Goal: Information Seeking & Learning: Find specific fact

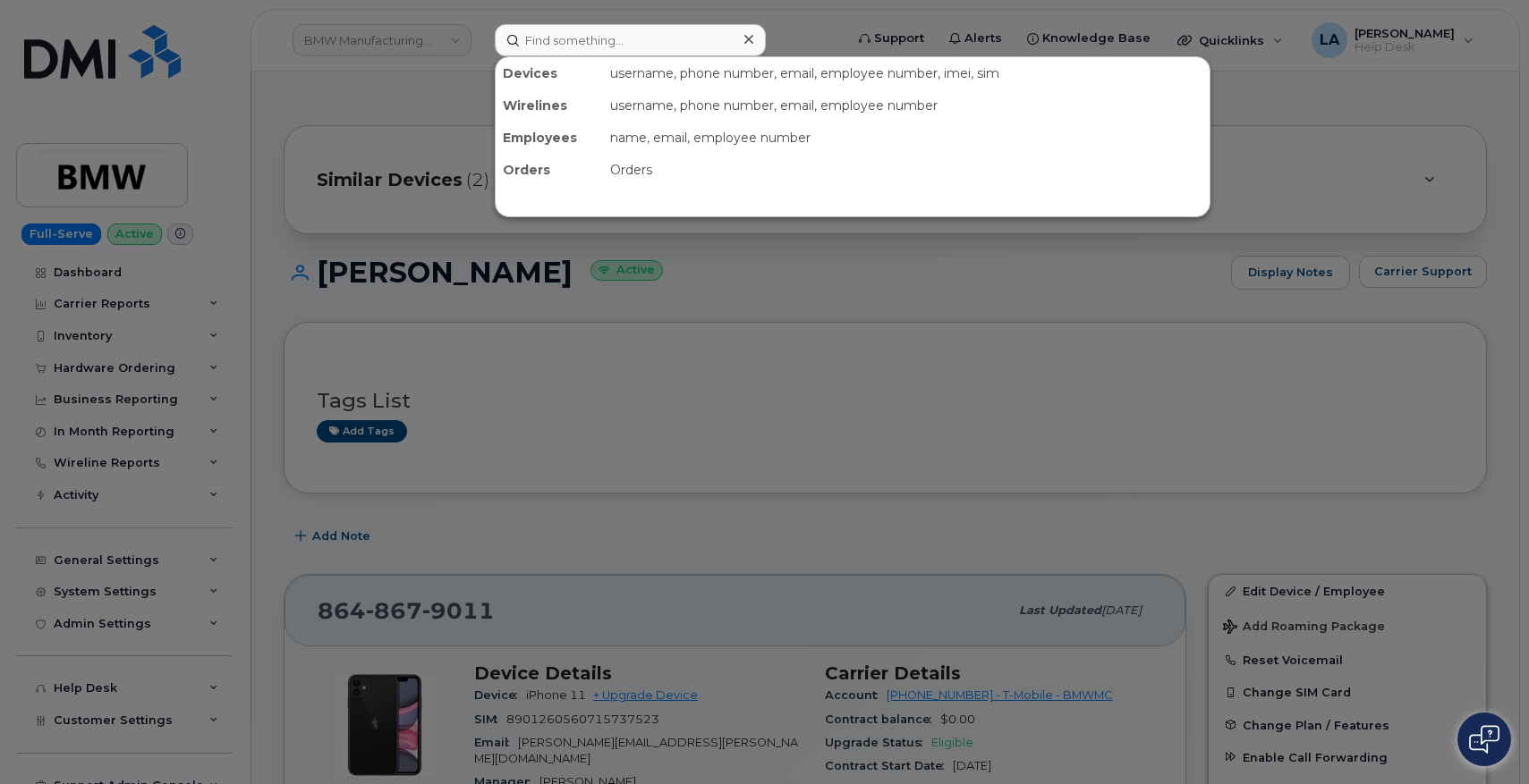
click at [563, 38] on input at bounding box center [630, 40] width 271 height 32
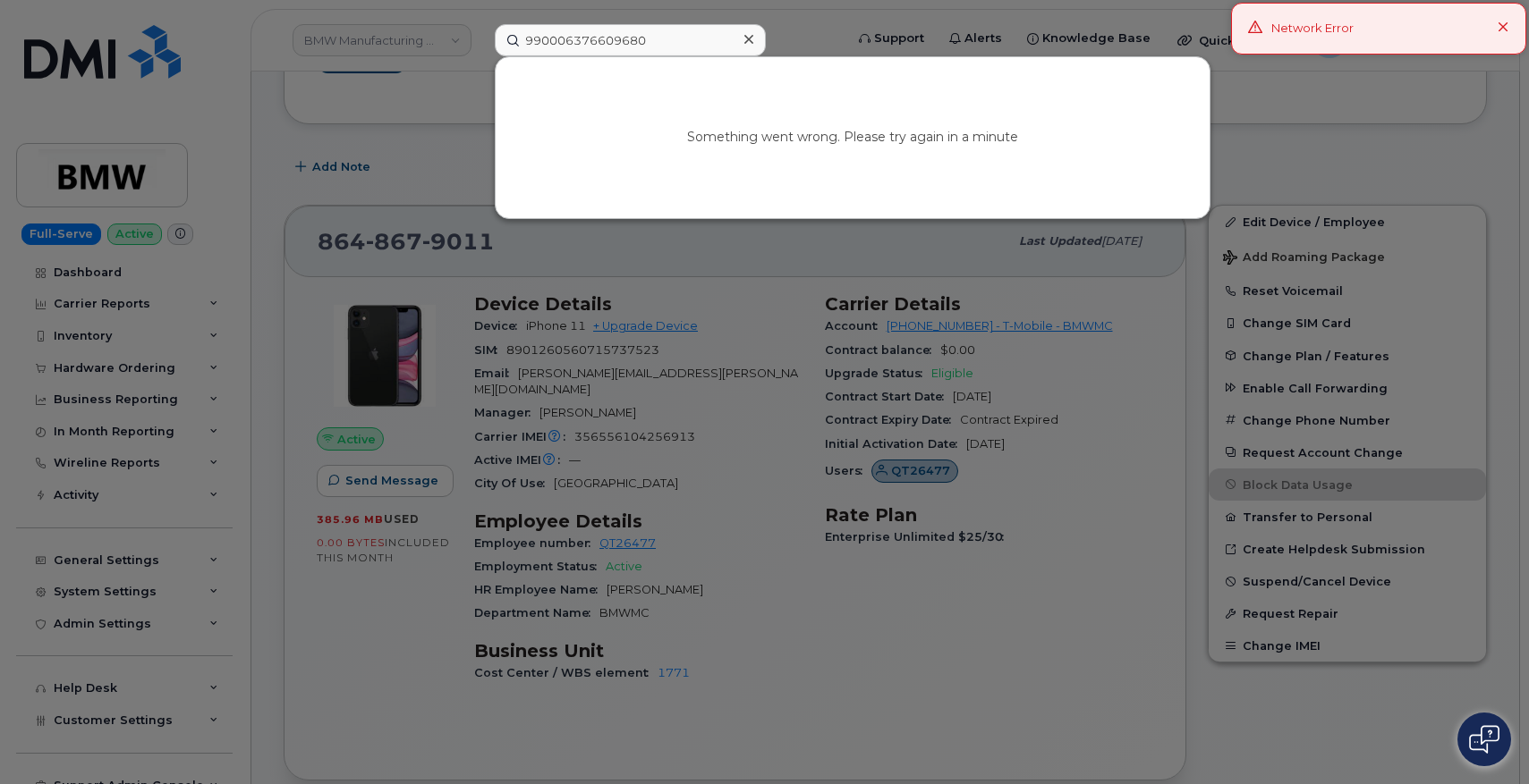
type input "990006376609680"
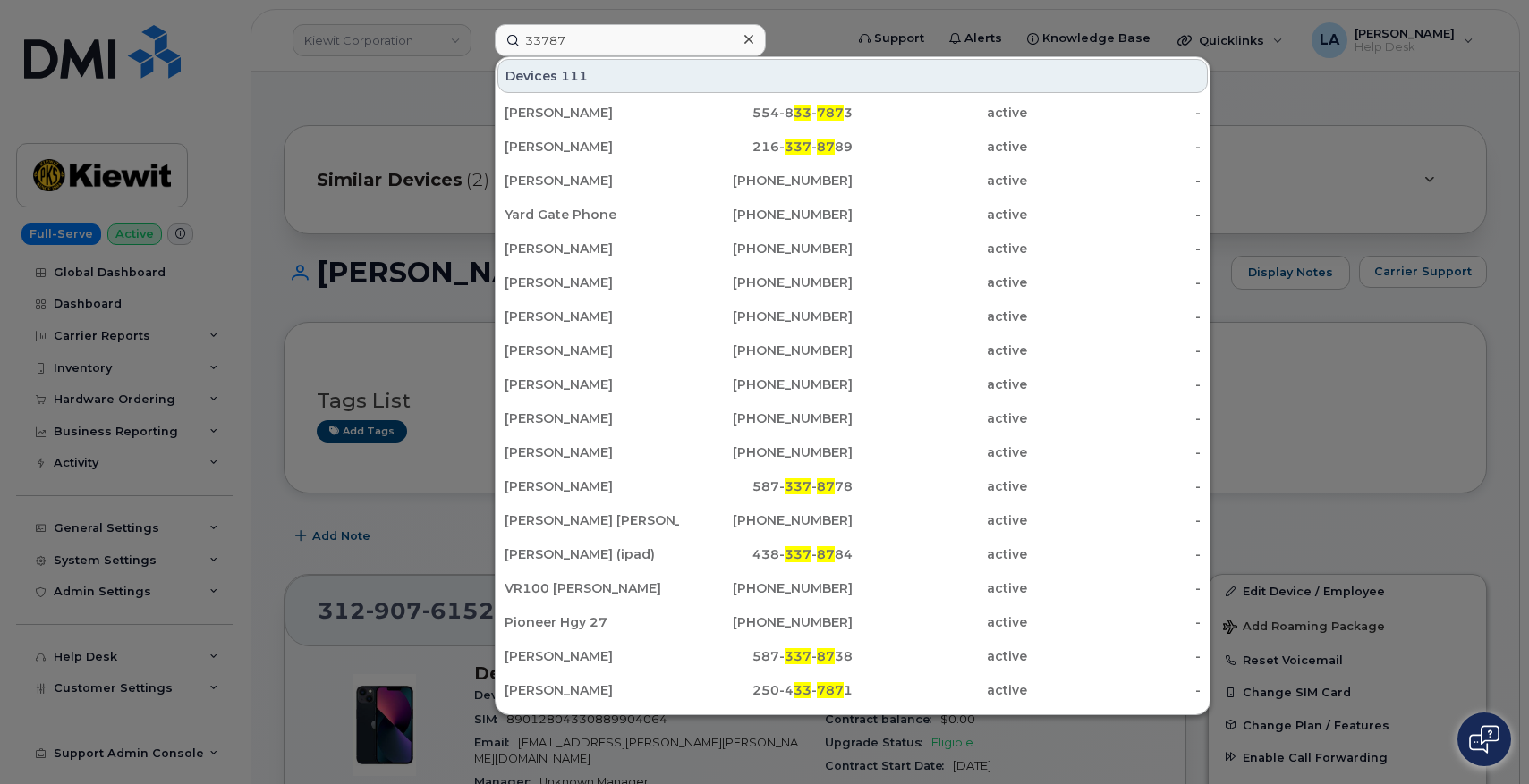
scroll to position [403, 0]
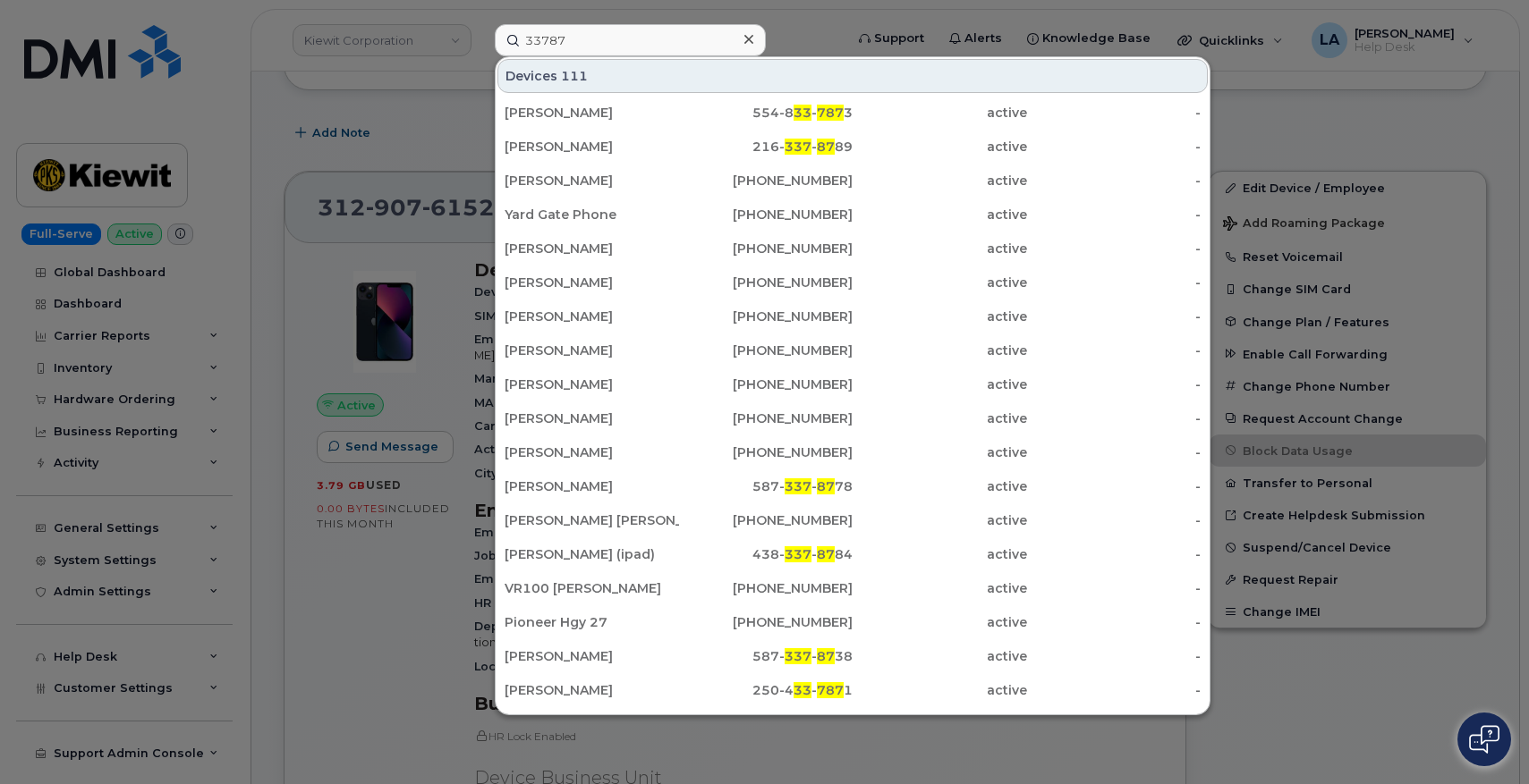
drag, startPoint x: 622, startPoint y: 40, endPoint x: 488, endPoint y: 49, distance: 134.3
click at [488, 49] on div "33787 Devices 111 Carolina Campos Castaneda 554-8 33 - 787 3 active - JENNIFER …" at bounding box center [664, 40] width 366 height 32
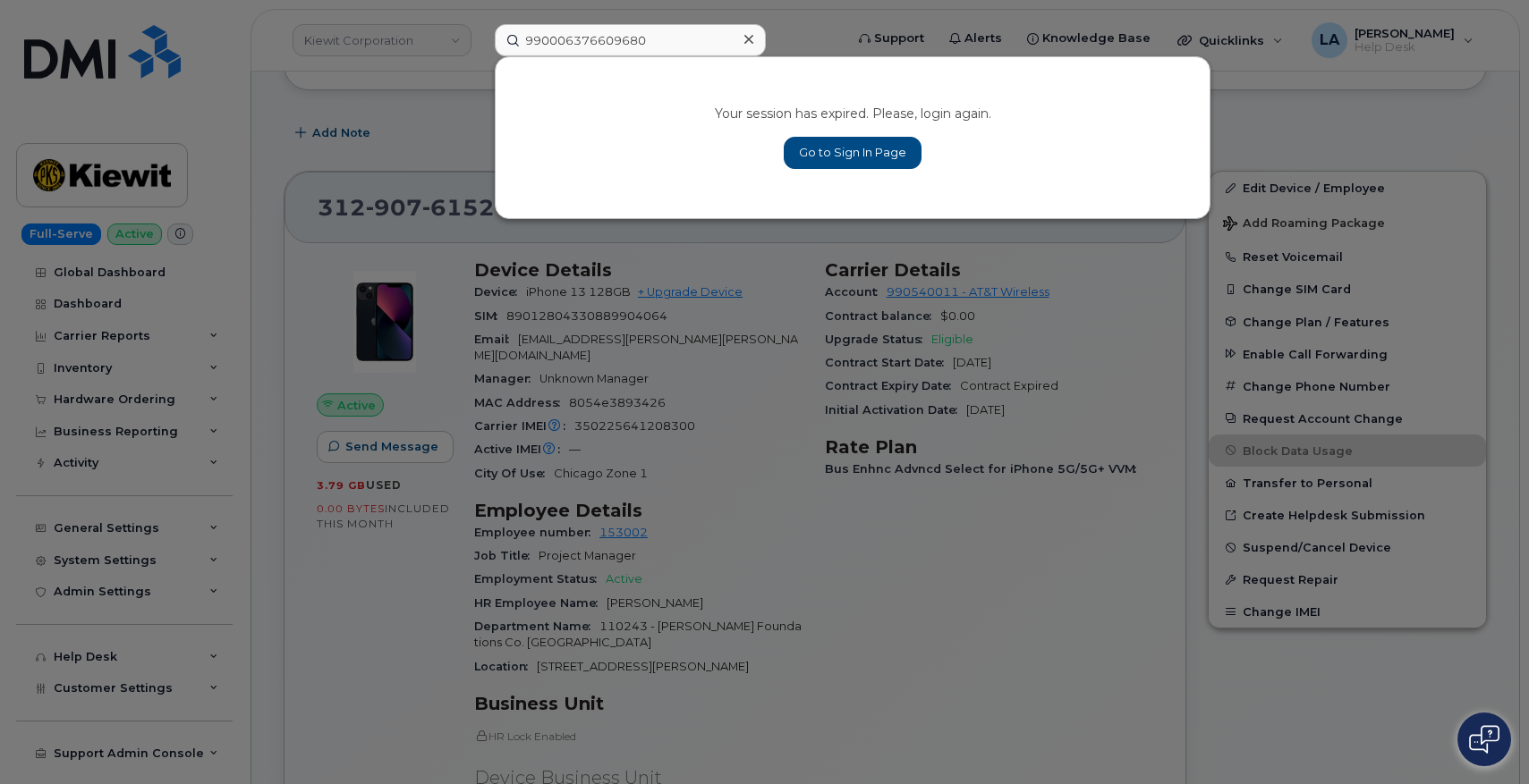
type input "990006376609680"
click at [833, 156] on link "Go to Sign In Page" at bounding box center [852, 153] width 137 height 32
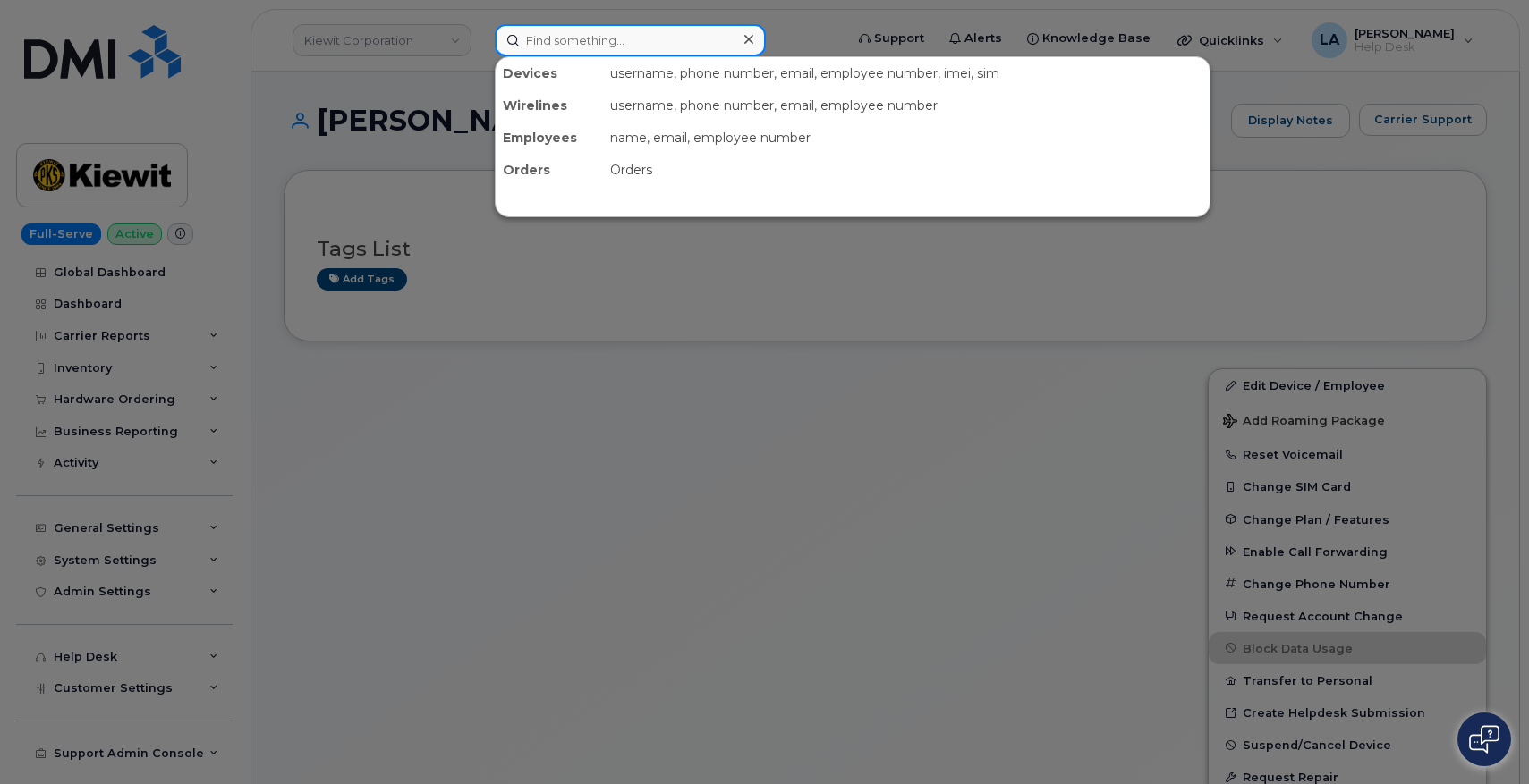
click at [613, 43] on input at bounding box center [630, 40] width 271 height 32
paste input "990006376609680"
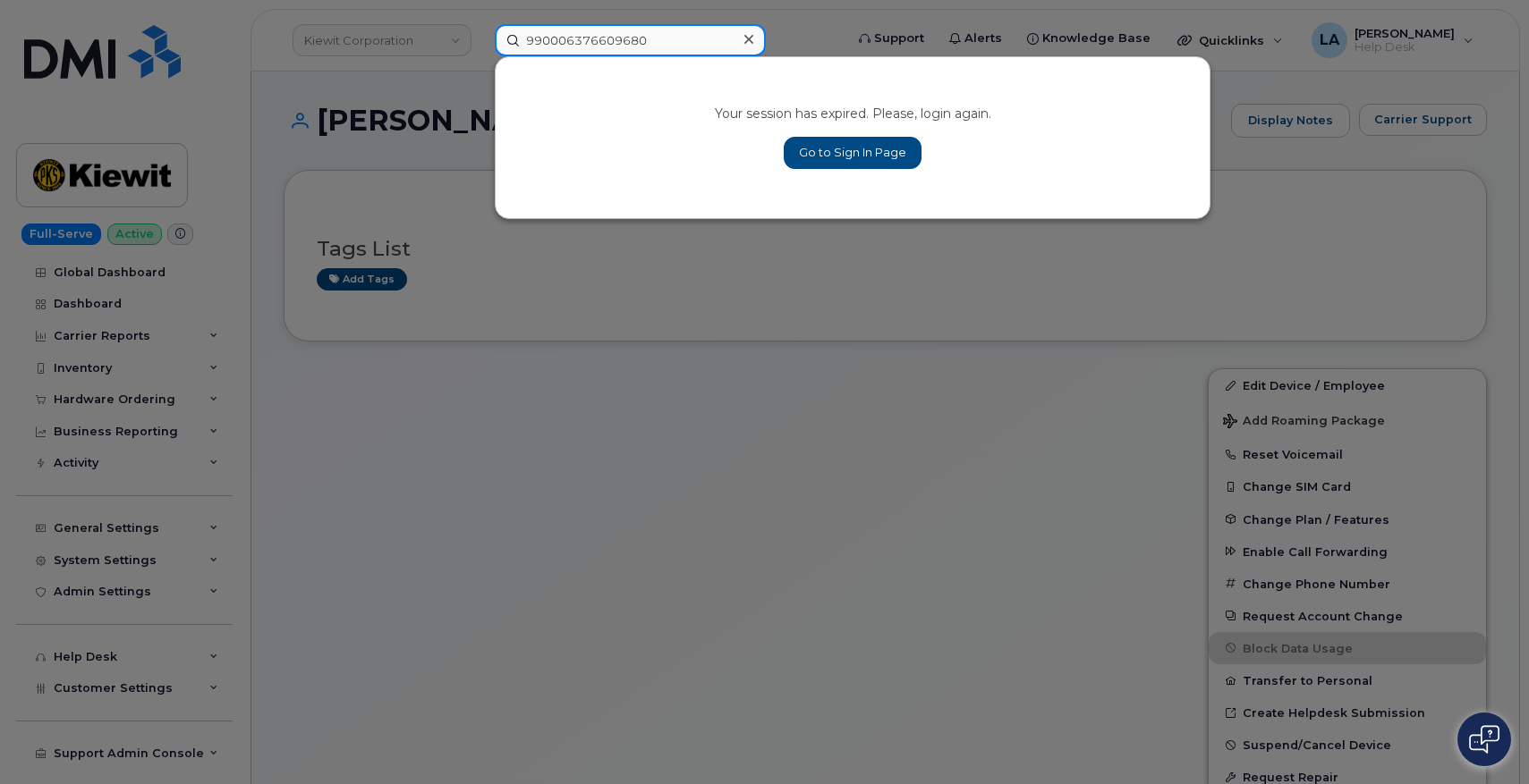
type input "990006376609680"
click at [825, 139] on link "Go to Sign In Page" at bounding box center [852, 153] width 137 height 32
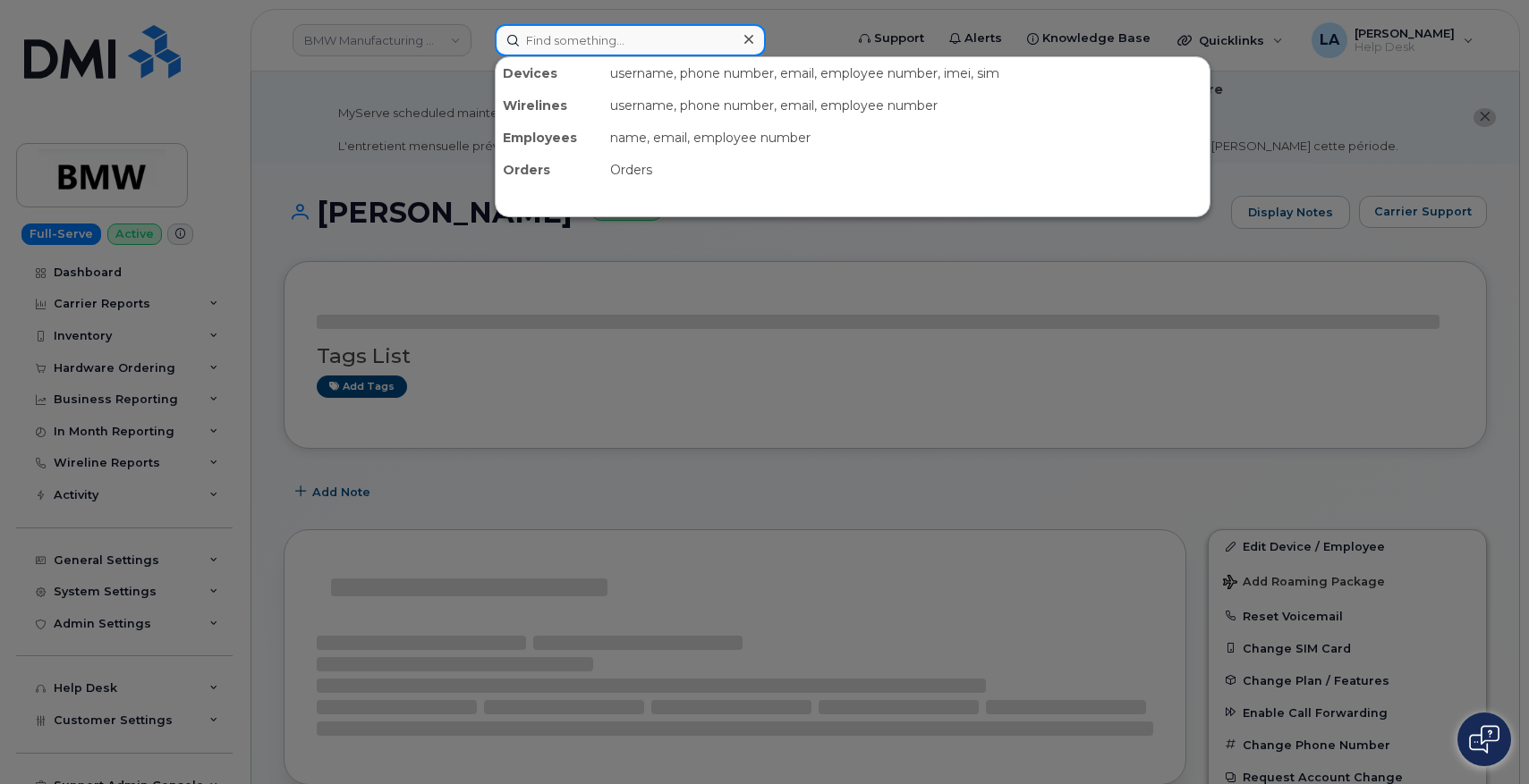
click at [599, 30] on input at bounding box center [630, 40] width 271 height 32
paste input "laparicio@dminc.com"
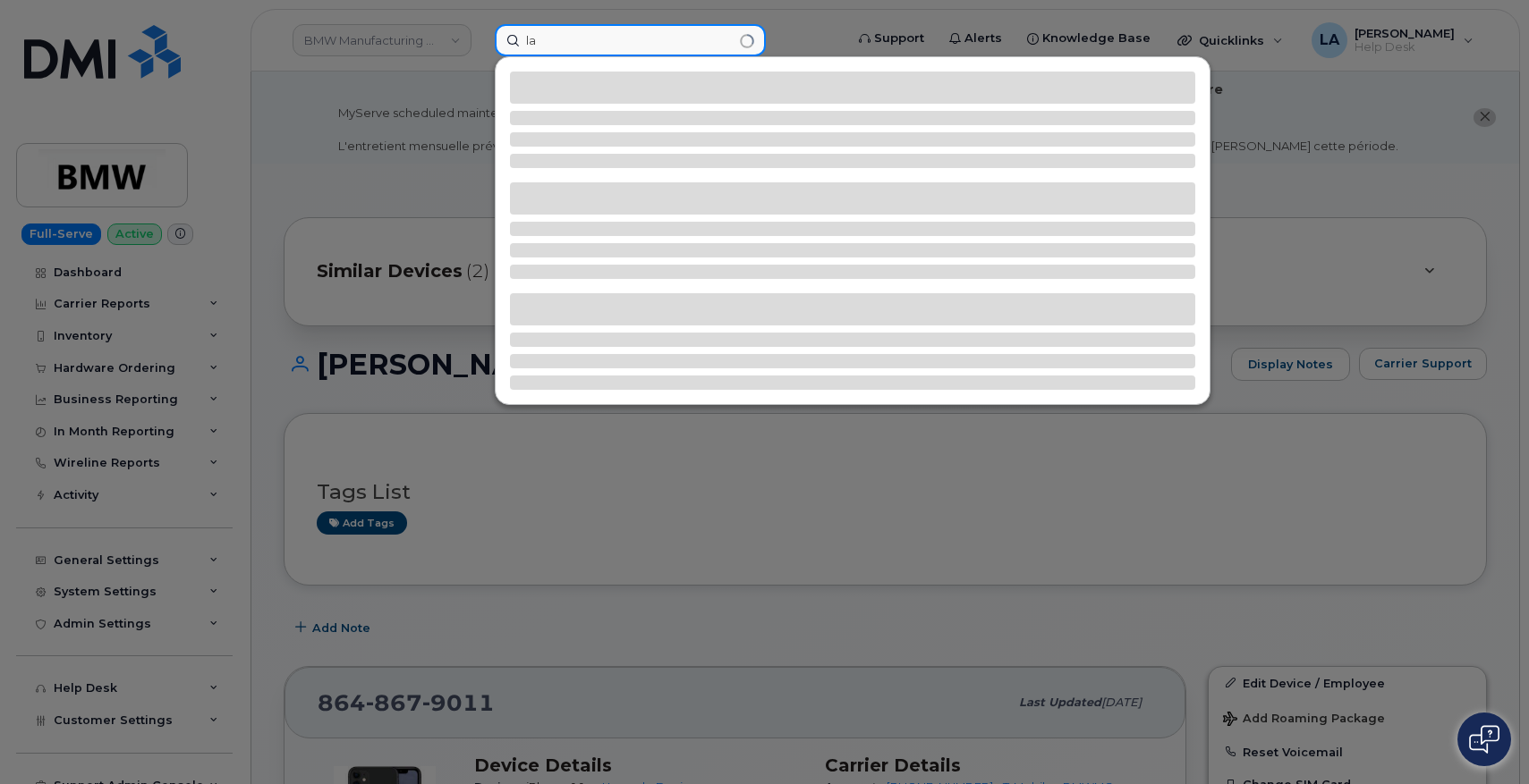
type input "l"
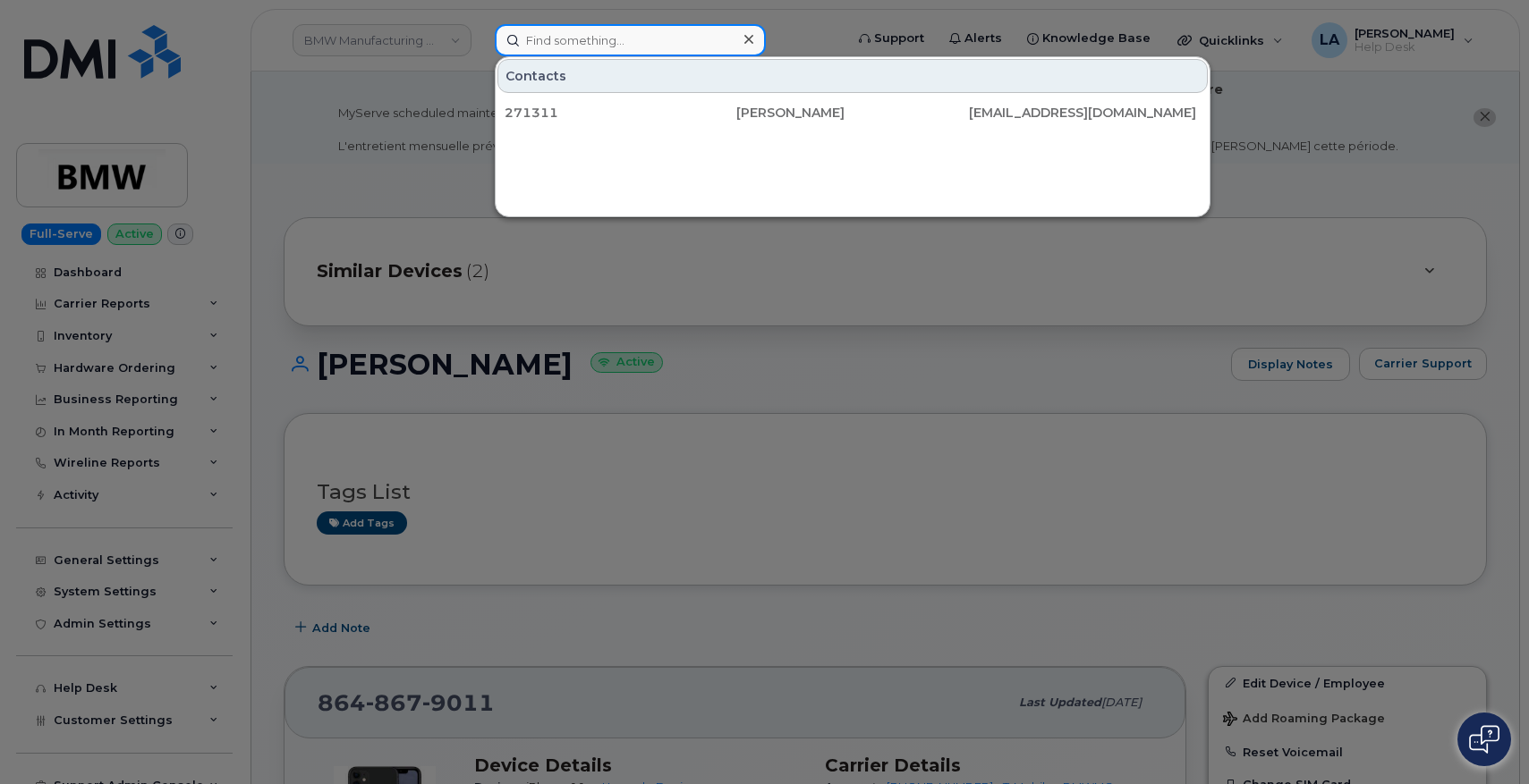
paste input "990006376609680"
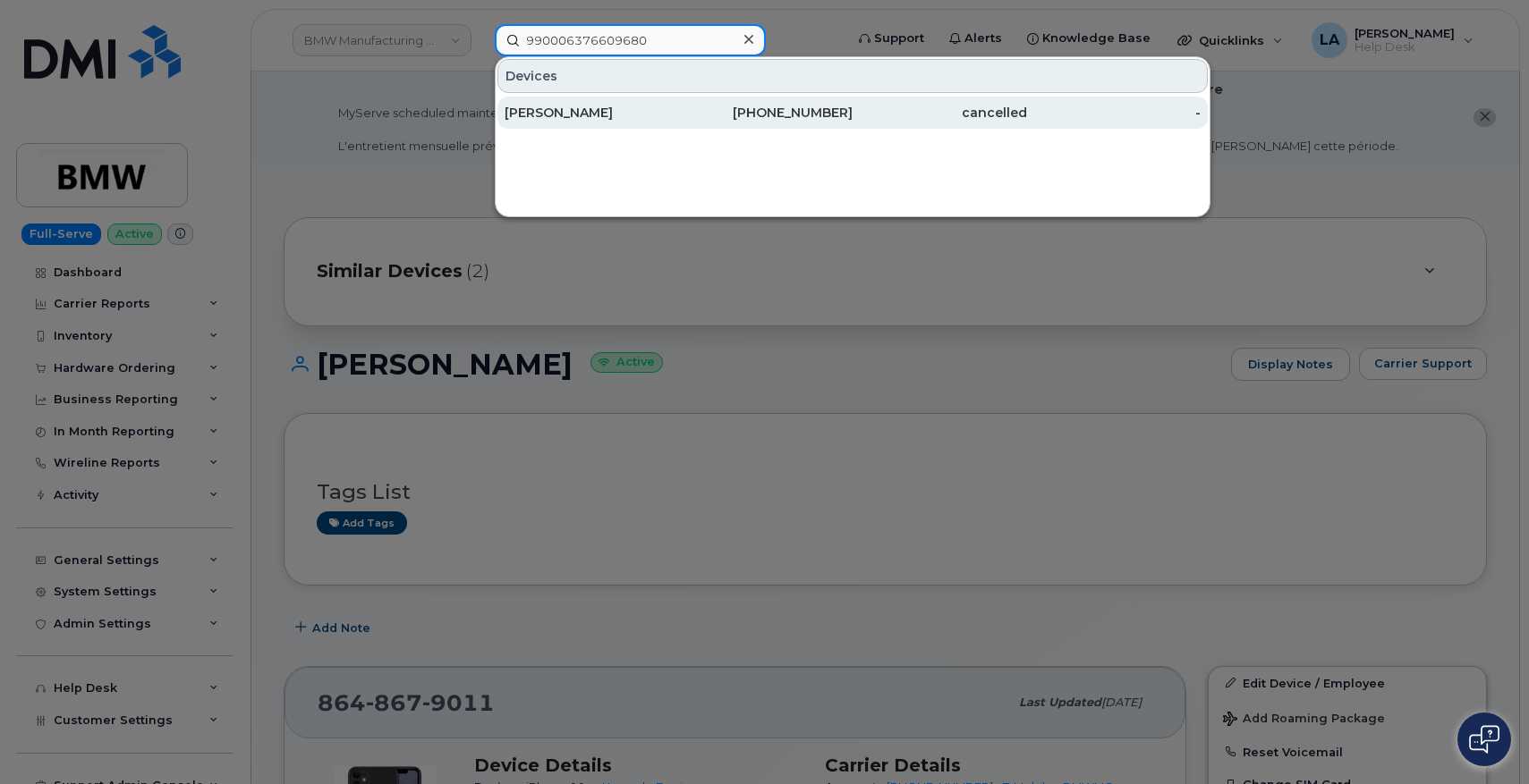
type input "990006376609680"
click at [593, 107] on div "Brian E Lowe" at bounding box center [591, 112] width 174 height 18
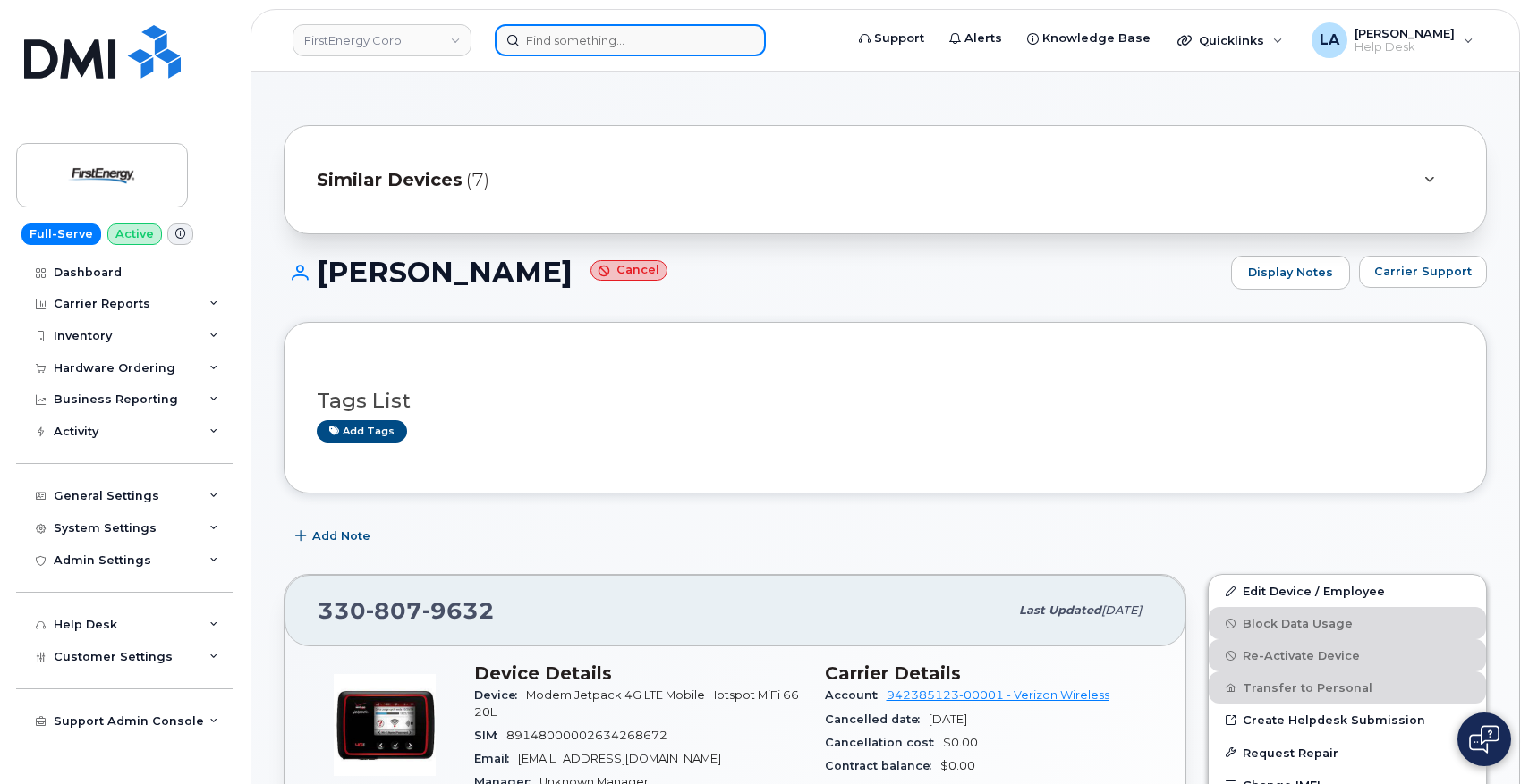
click at [659, 49] on input at bounding box center [630, 40] width 271 height 32
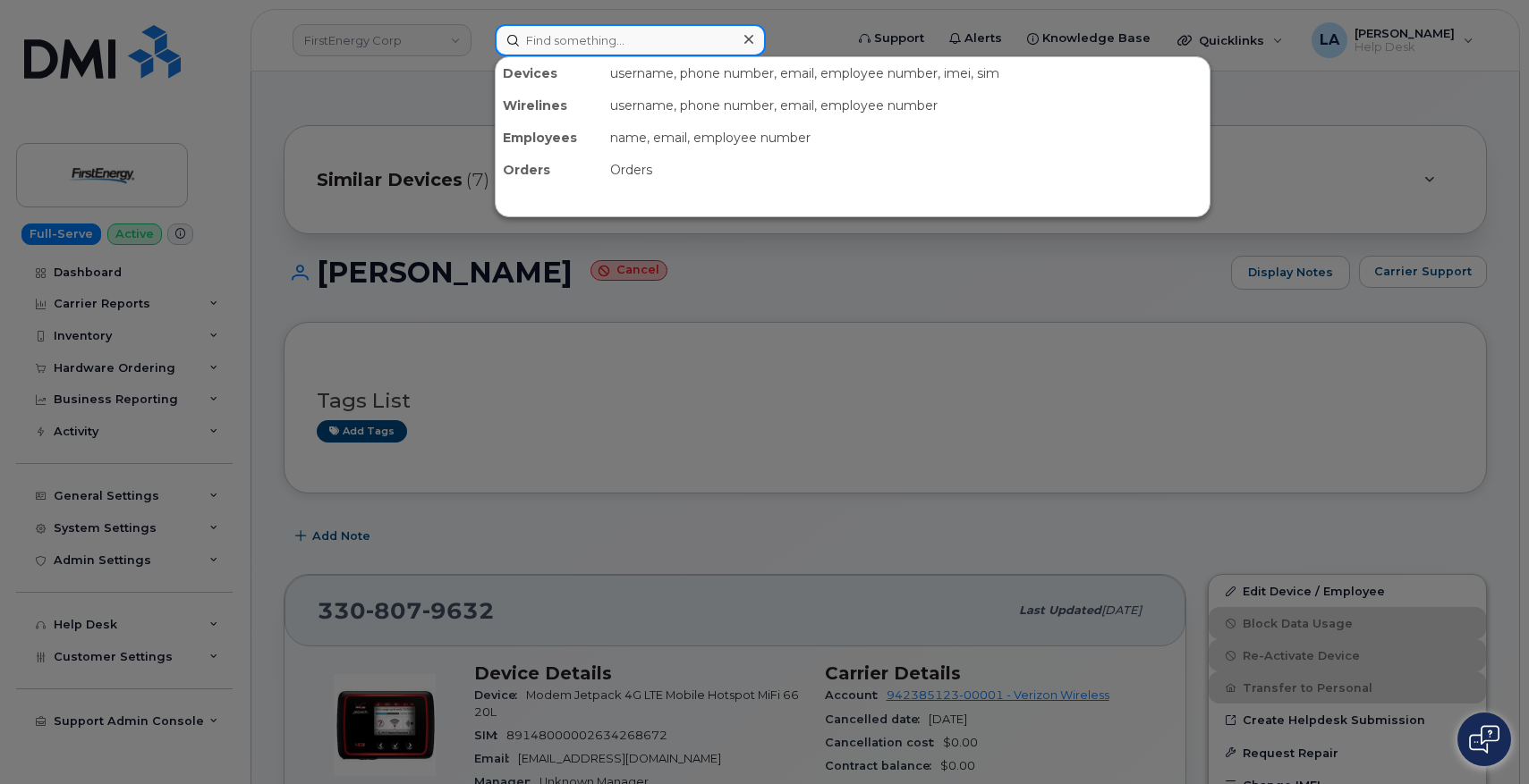
paste input "990003327039638"
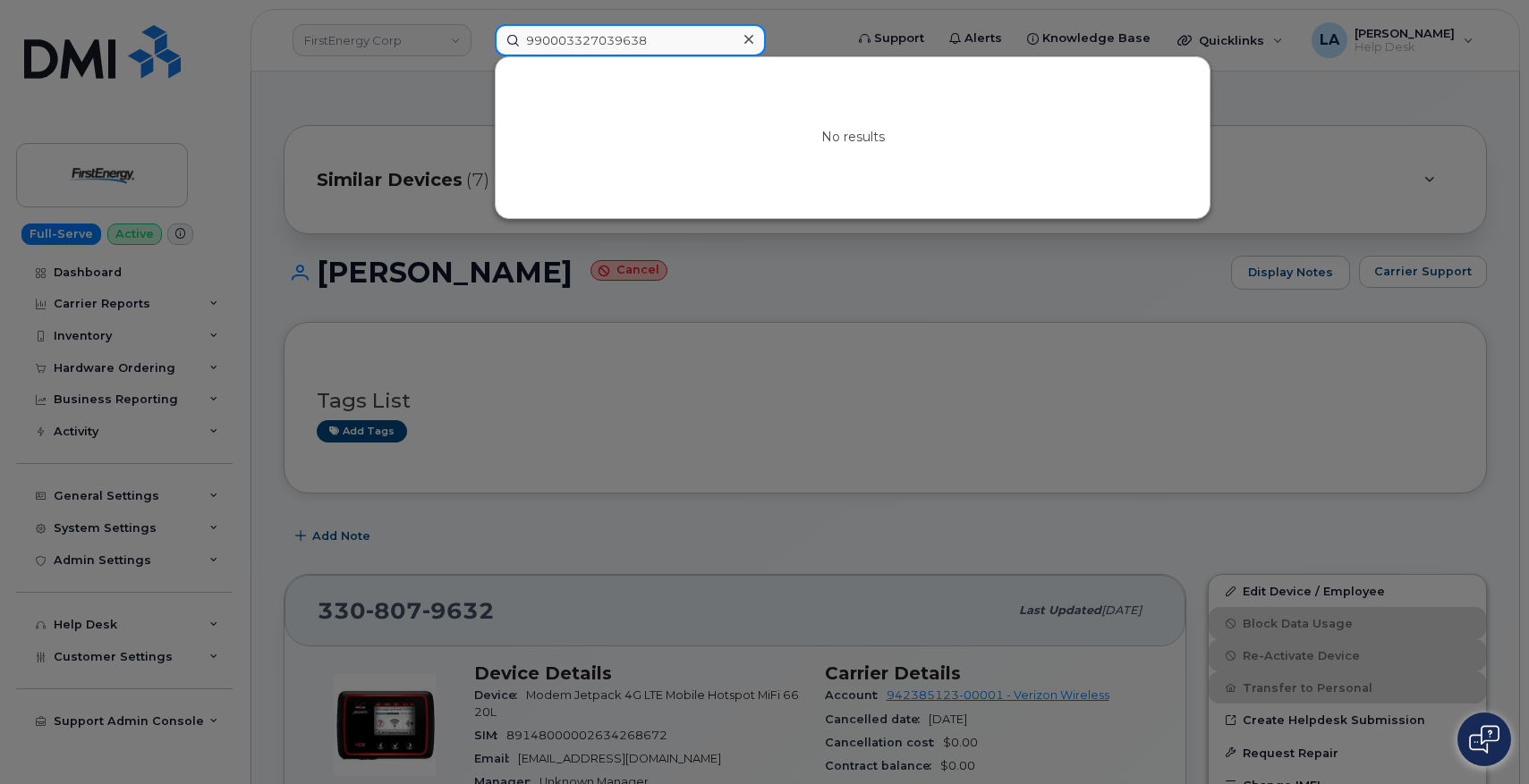
drag, startPoint x: 552, startPoint y: 28, endPoint x: 483, endPoint y: 31, distance: 69.1
click at [481, 28] on div "990003327039638 No results" at bounding box center [664, 40] width 366 height 32
paste input "1687221849"
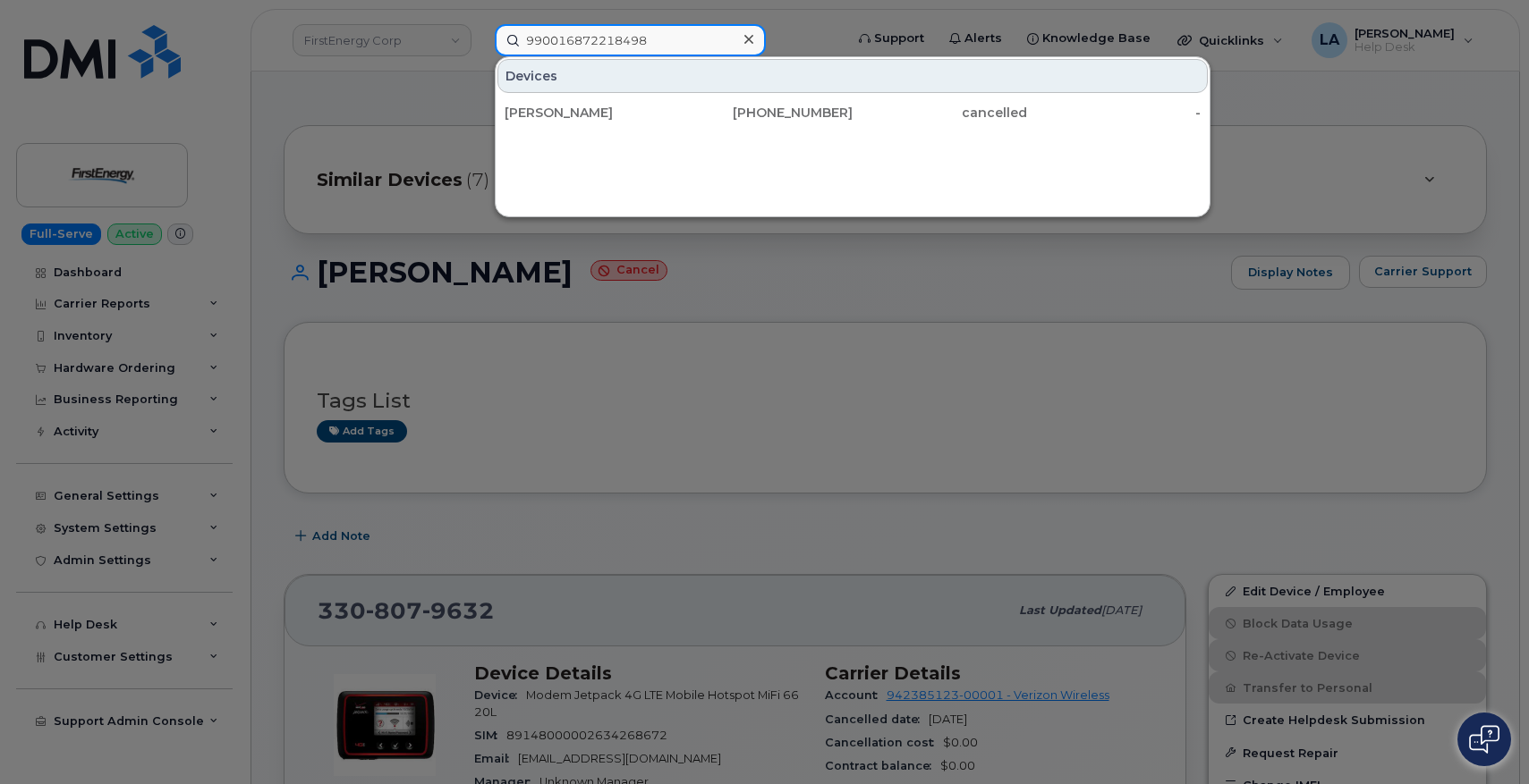
type input "990016872218498"
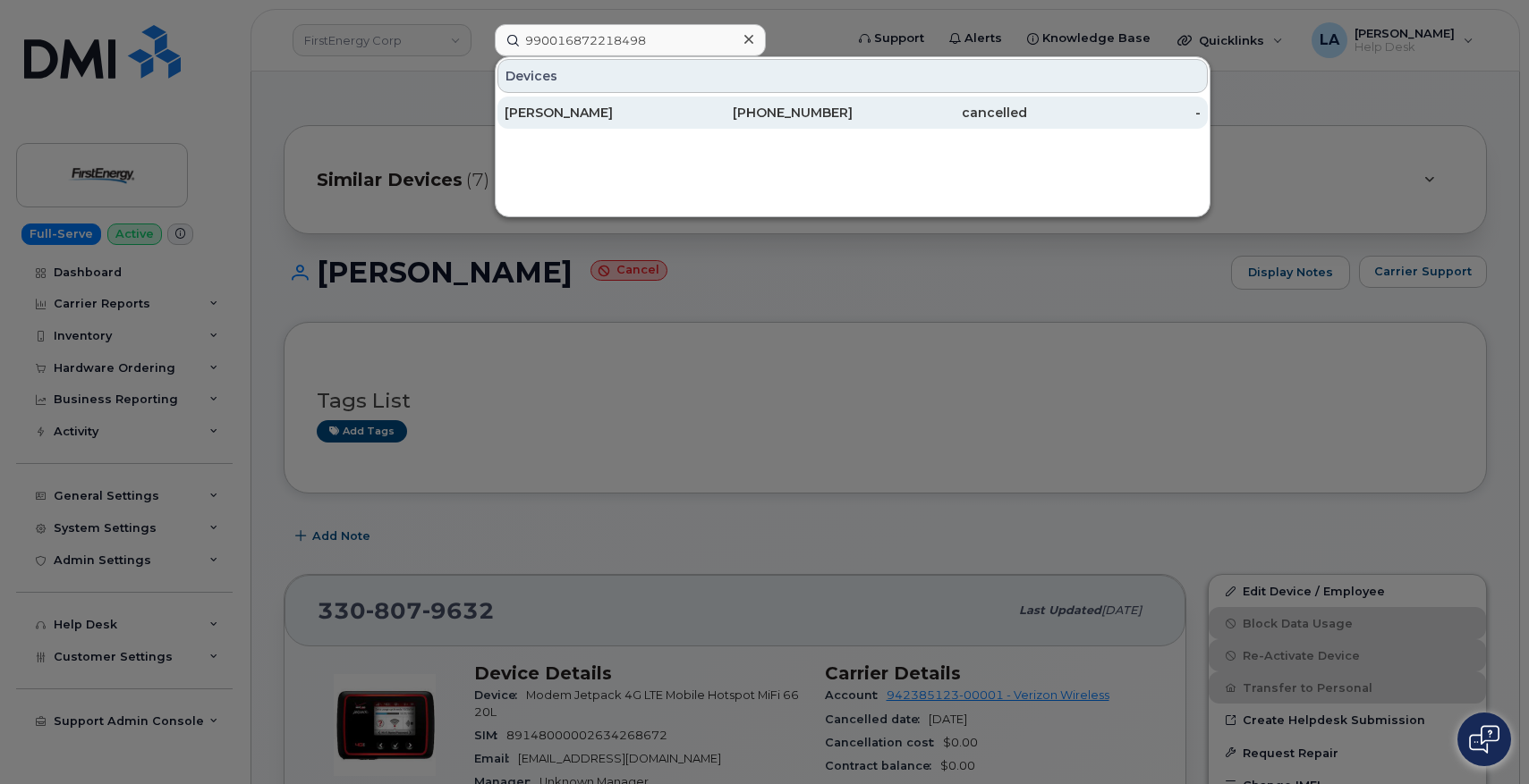
click at [774, 117] on div "484-332-3836" at bounding box center [765, 112] width 174 height 18
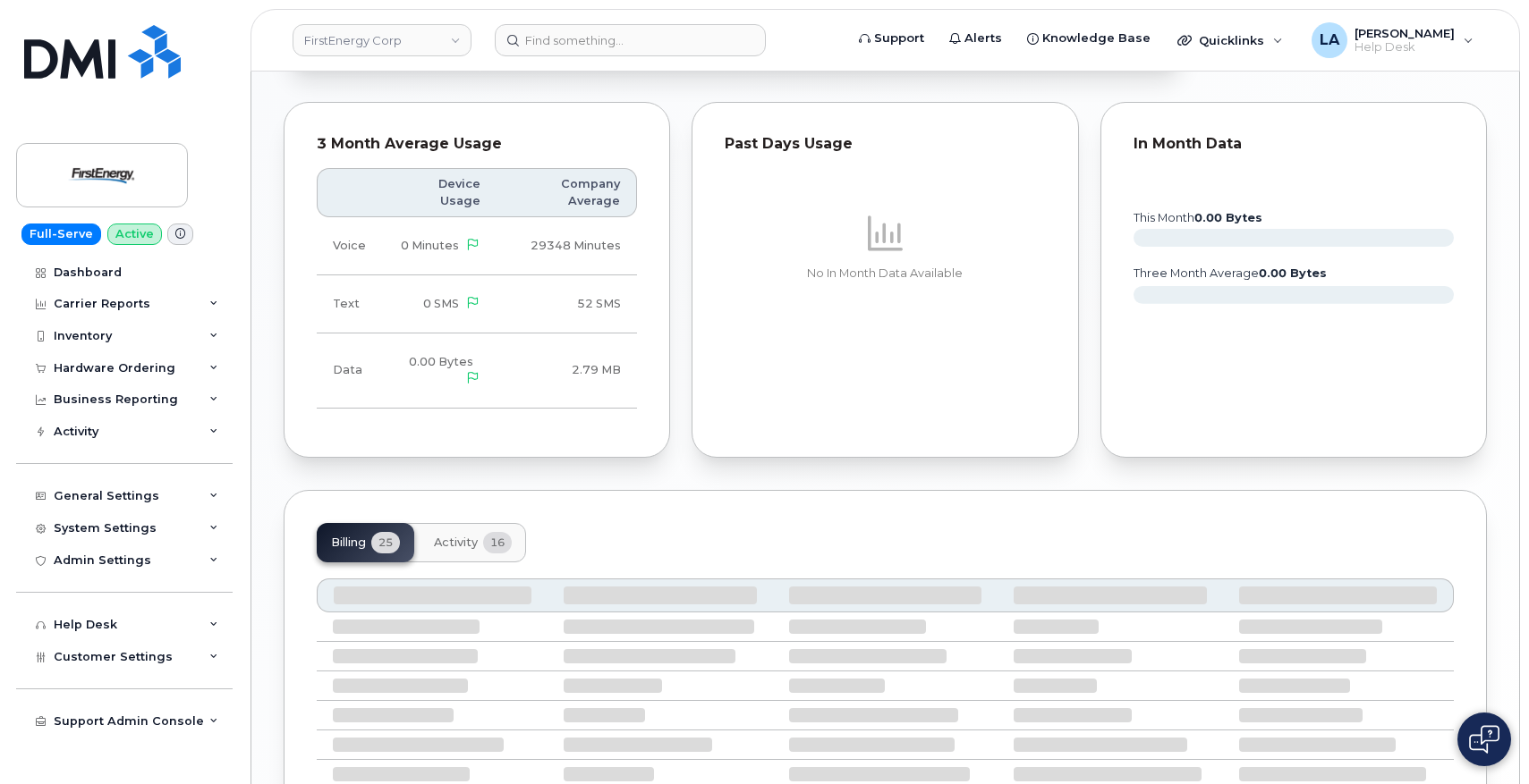
scroll to position [909, 0]
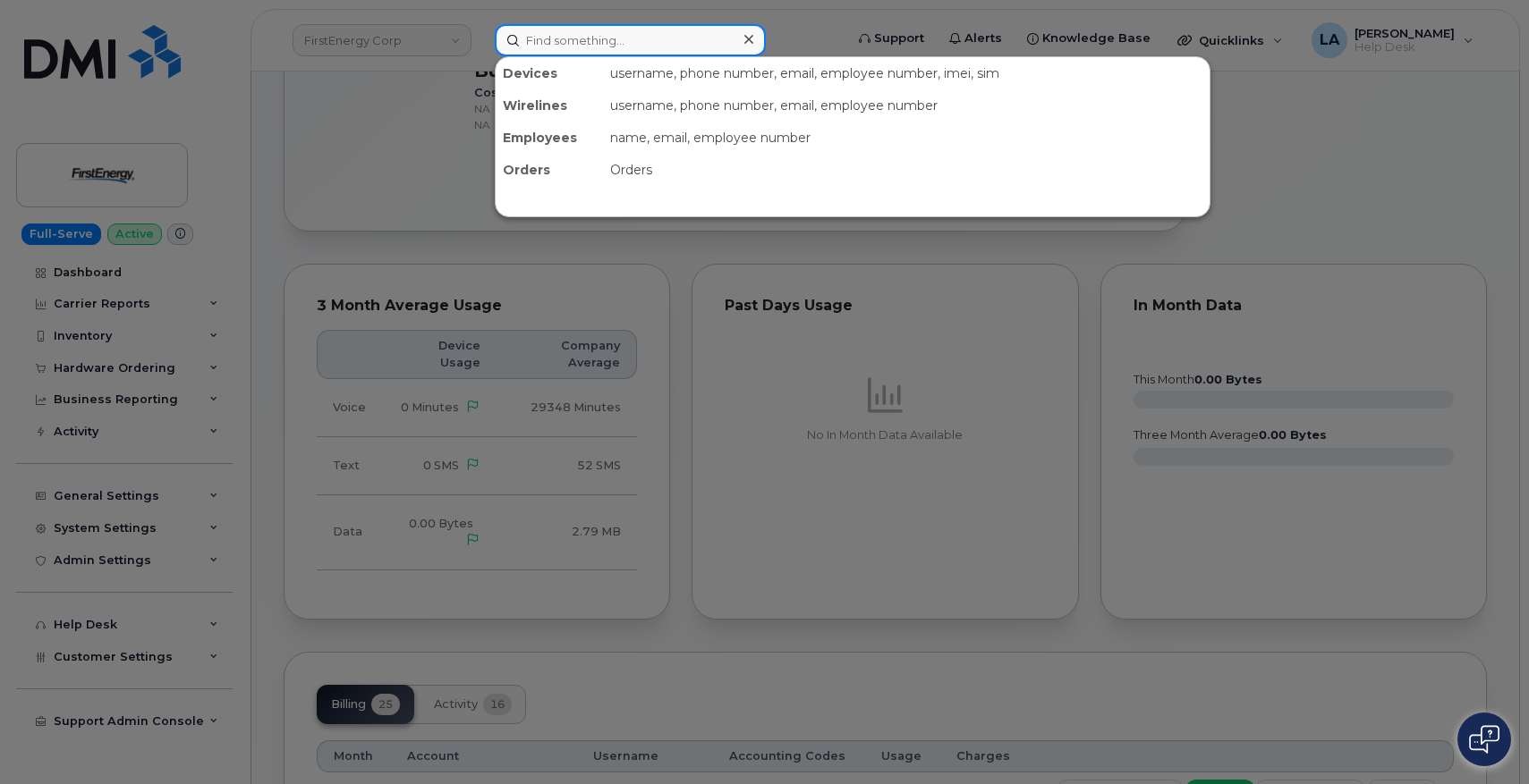
click at [661, 35] on input at bounding box center [630, 40] width 271 height 32
paste input "990006161322630"
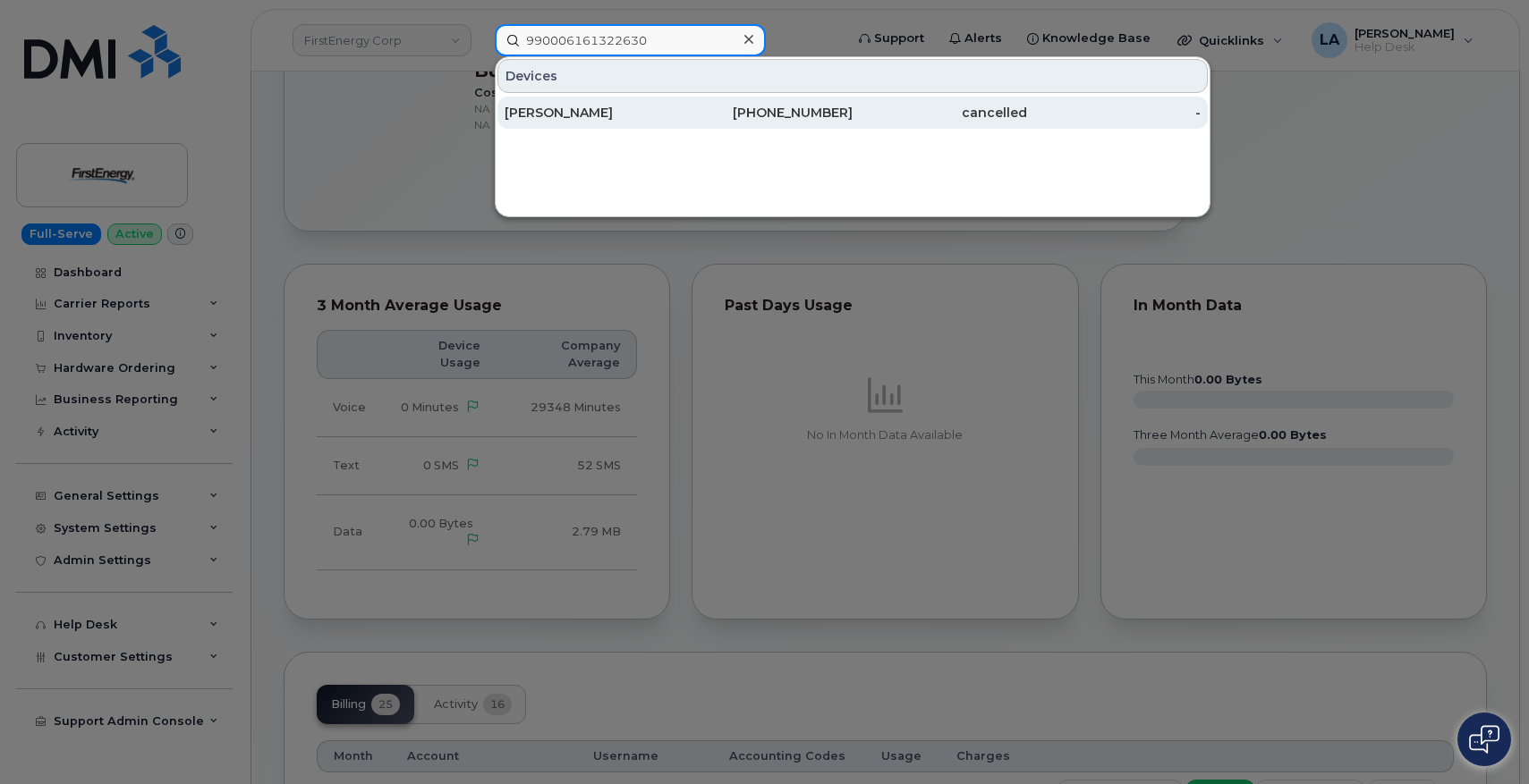
type input "990006161322630"
click at [544, 113] on div "[PERSON_NAME]" at bounding box center [591, 112] width 174 height 18
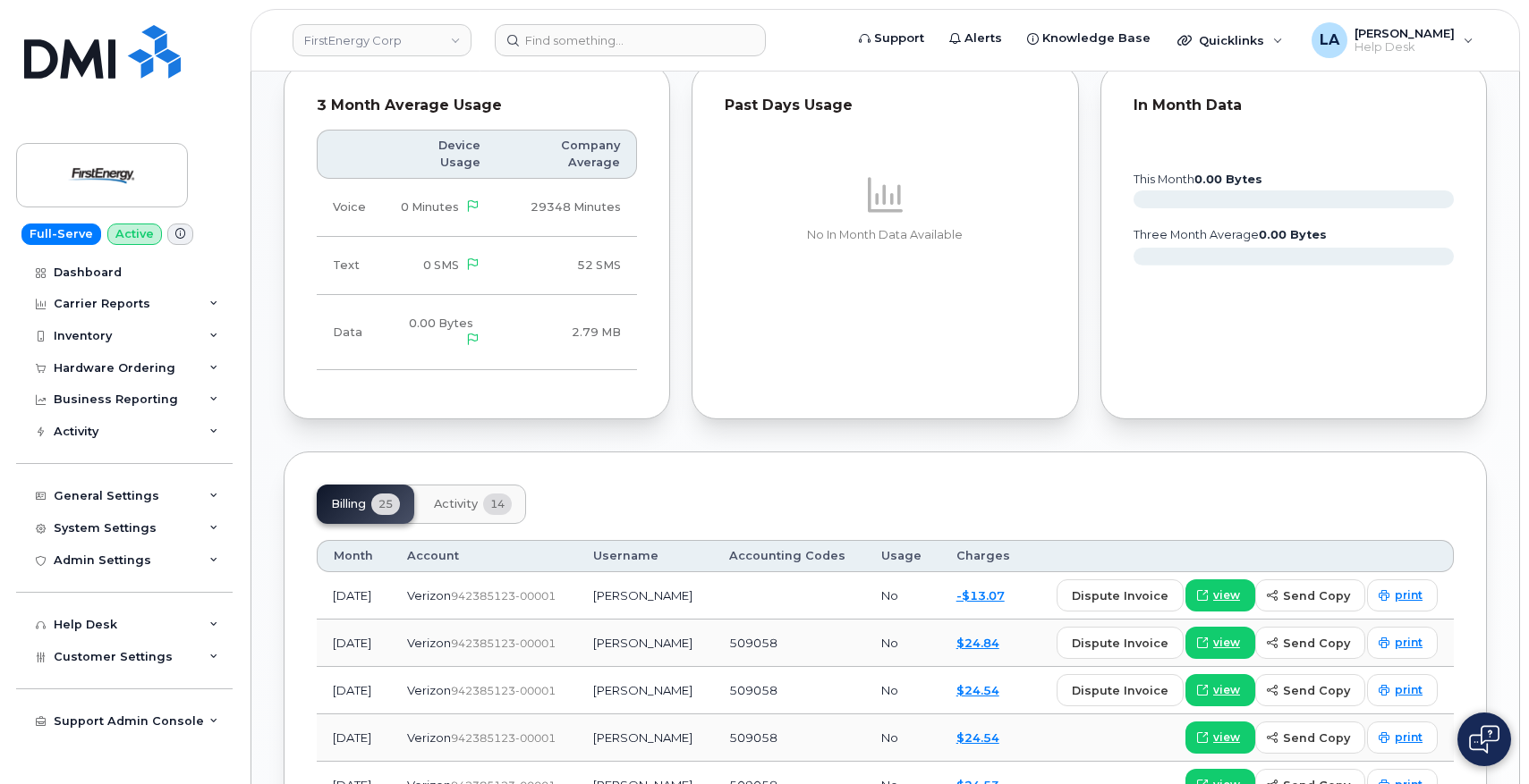
scroll to position [1157, 0]
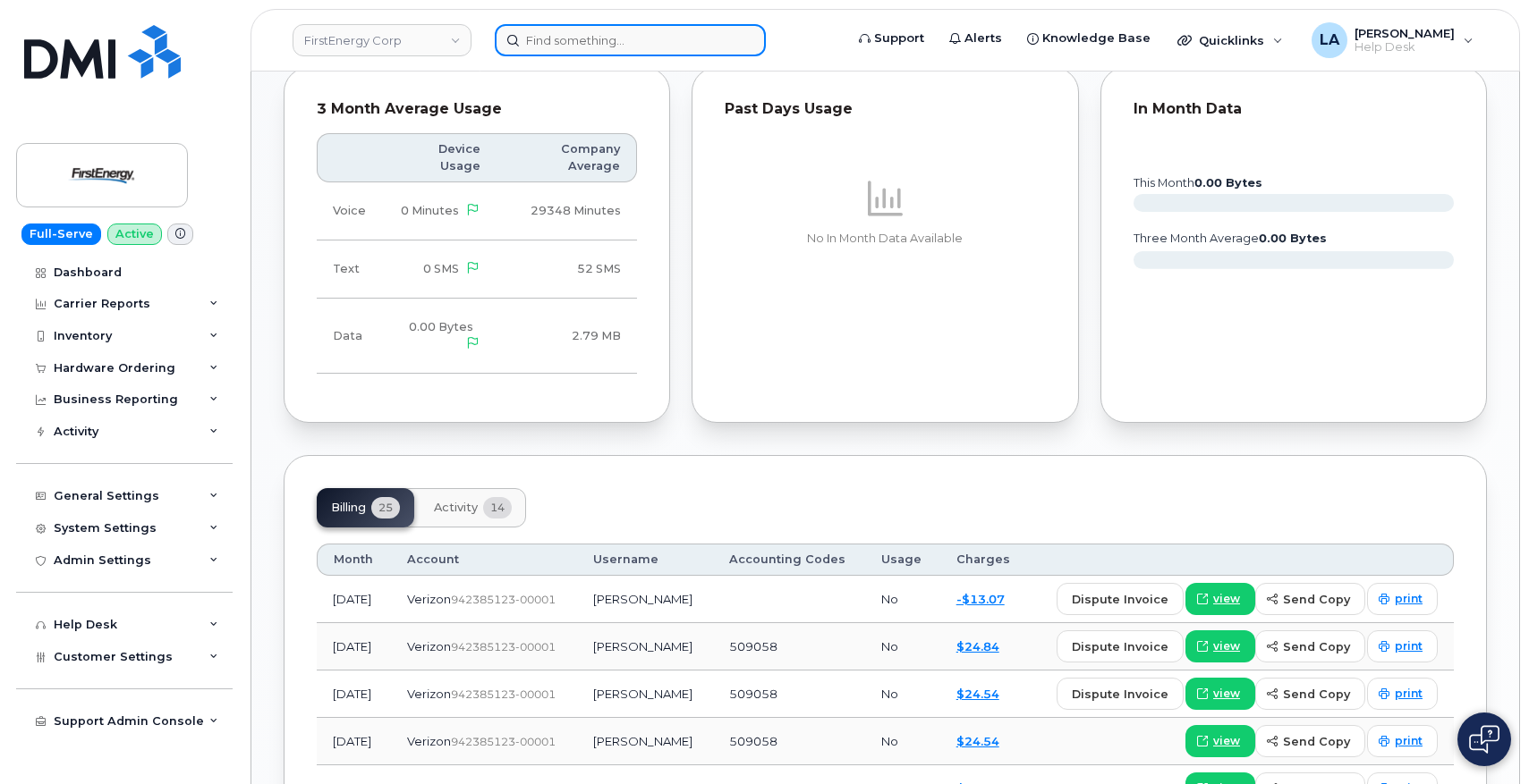
click at [628, 41] on input at bounding box center [630, 40] width 271 height 32
paste input "990006161324719"
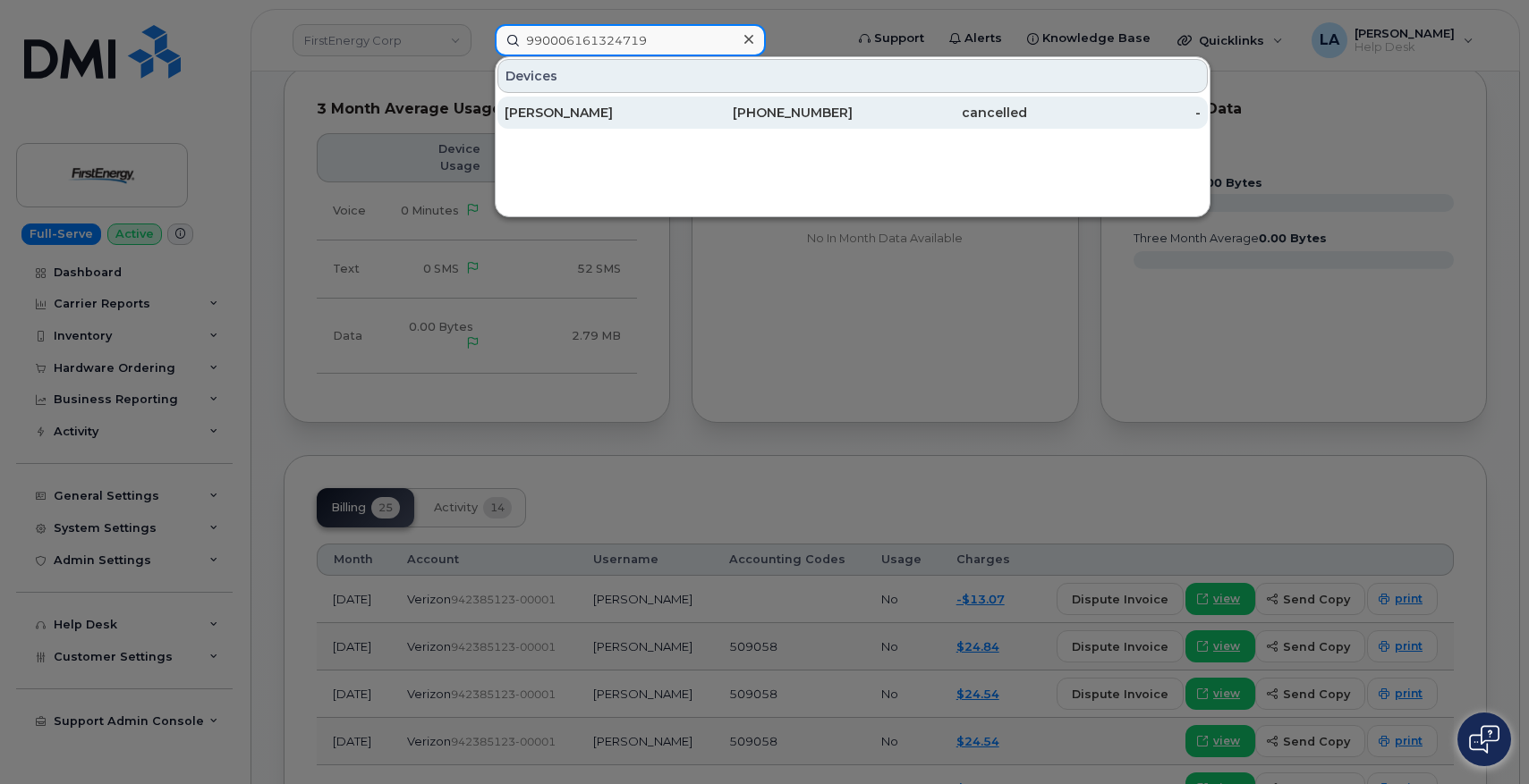
type input "990006161324719"
click at [592, 111] on div "[PERSON_NAME]" at bounding box center [591, 112] width 174 height 18
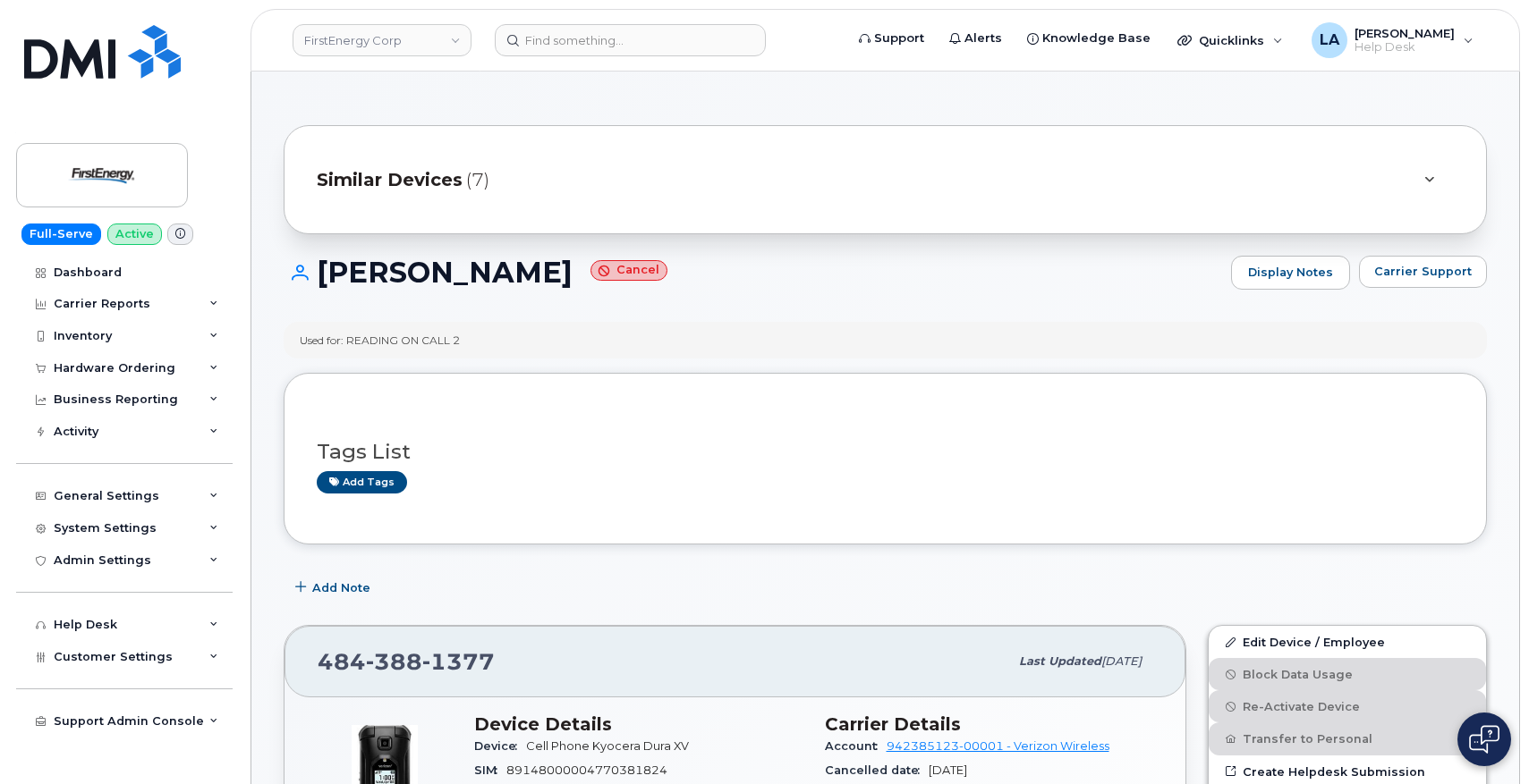
drag, startPoint x: 1527, startPoint y: 181, endPoint x: 1528, endPoint y: 192, distance: 11.0
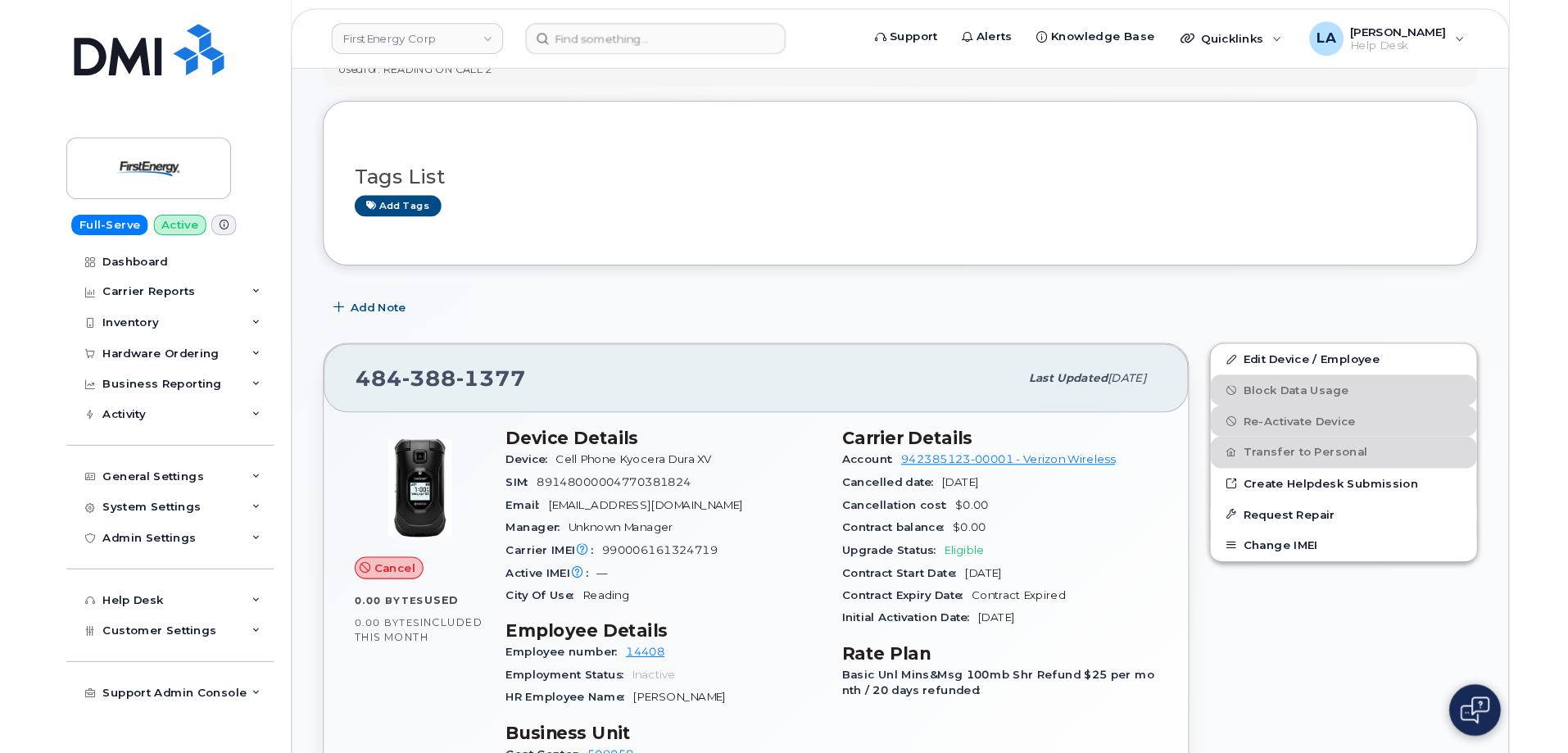
scroll to position [249, 0]
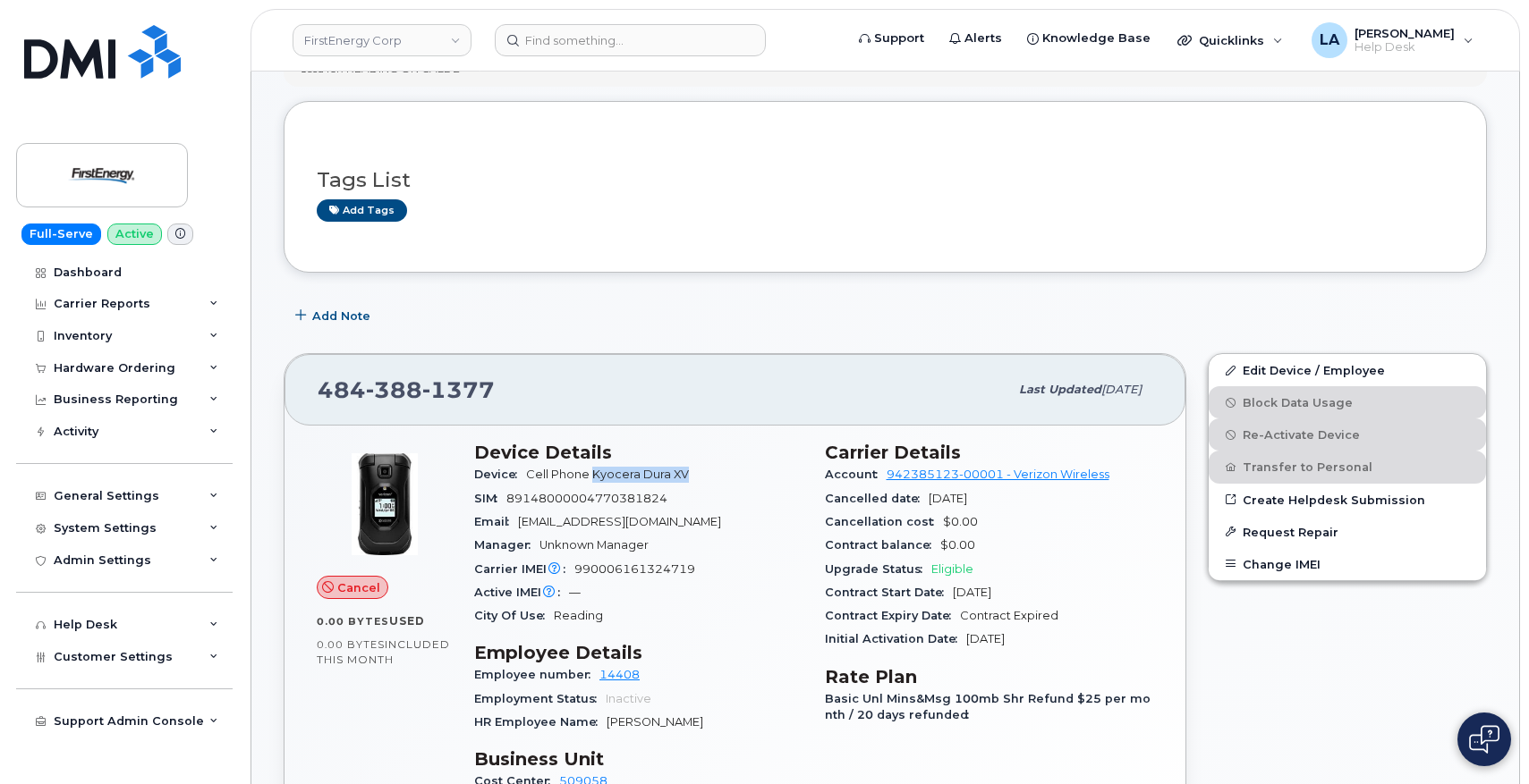
drag, startPoint x: 594, startPoint y: 477, endPoint x: 686, endPoint y: 473, distance: 92.1
click at [685, 474] on span "Cell Phone Kyocera Dura XV" at bounding box center [608, 474] width 163 height 13
copy span "Kyocera Dura XV"
click at [616, 560] on div "Carrier IMEI Carrier IMEI is reported during the last billing cycle or change o…" at bounding box center [638, 569] width 329 height 23
click at [625, 568] on span "990006161324719" at bounding box center [634, 568] width 120 height 13
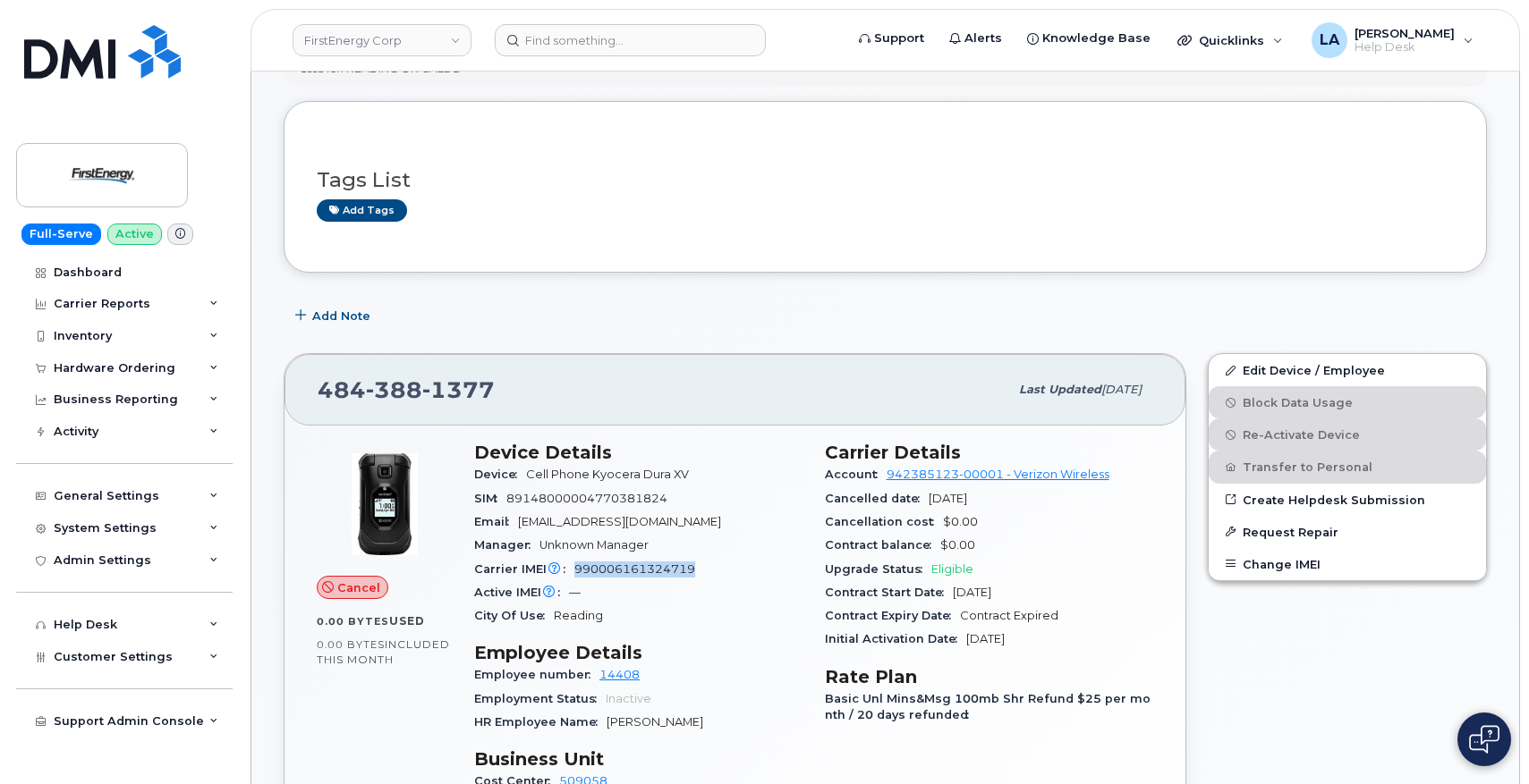
click at [625, 568] on span "990006161324719" at bounding box center [634, 568] width 120 height 13
copy span "990006161324719"
drag, startPoint x: 524, startPoint y: 398, endPoint x: 317, endPoint y: 389, distance: 207.2
click at [317, 389] on div "484 388 1377 Last updated Jul 01, 2024" at bounding box center [735, 390] width 901 height 72
copy span "484 388 1377"
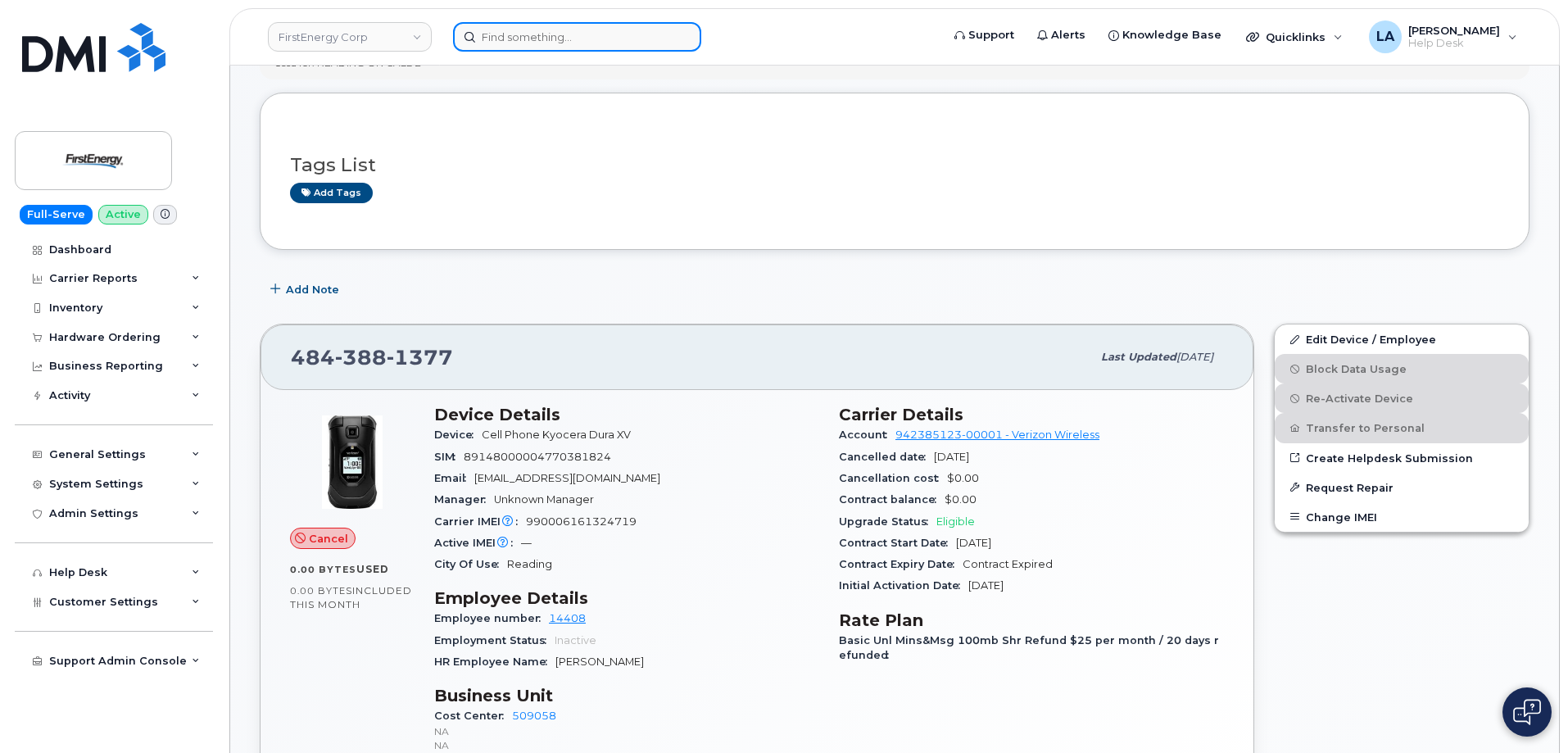
click at [569, 36] on input at bounding box center [577, 36] width 248 height 29
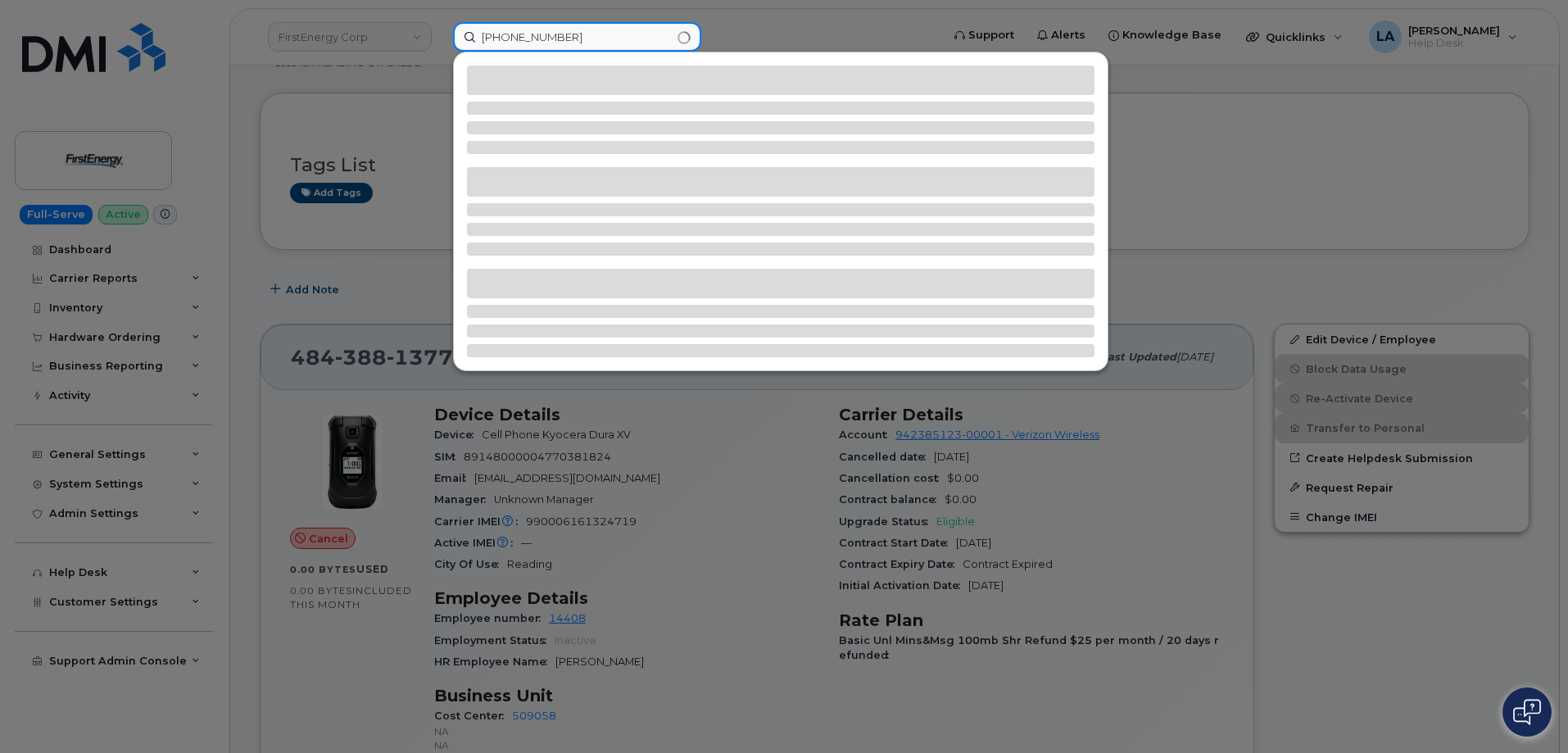
drag, startPoint x: 574, startPoint y: 36, endPoint x: 469, endPoint y: 36, distance: 105.0
click at [469, 36] on input "484-332-7477" at bounding box center [577, 36] width 248 height 29
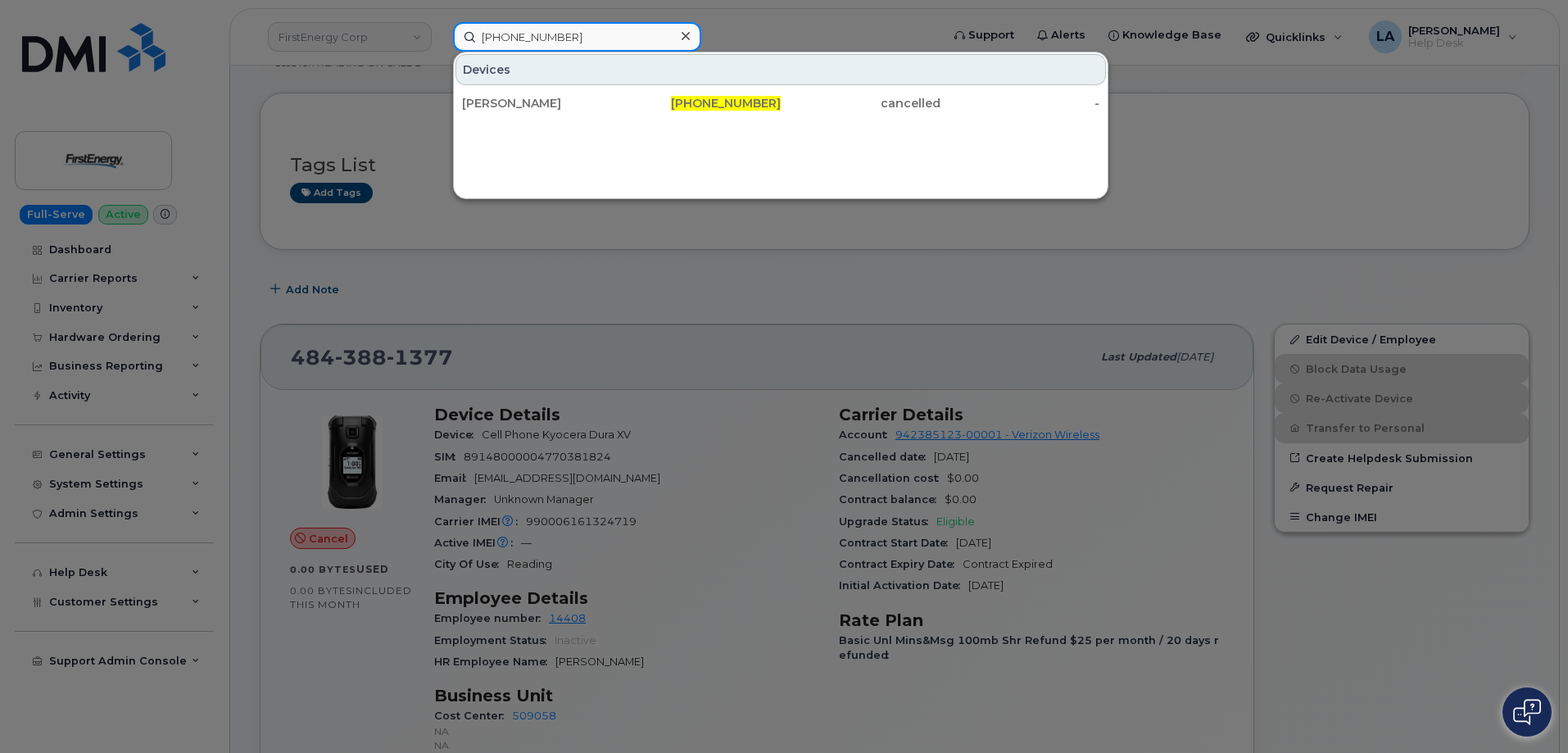
type input "484-332-7477"
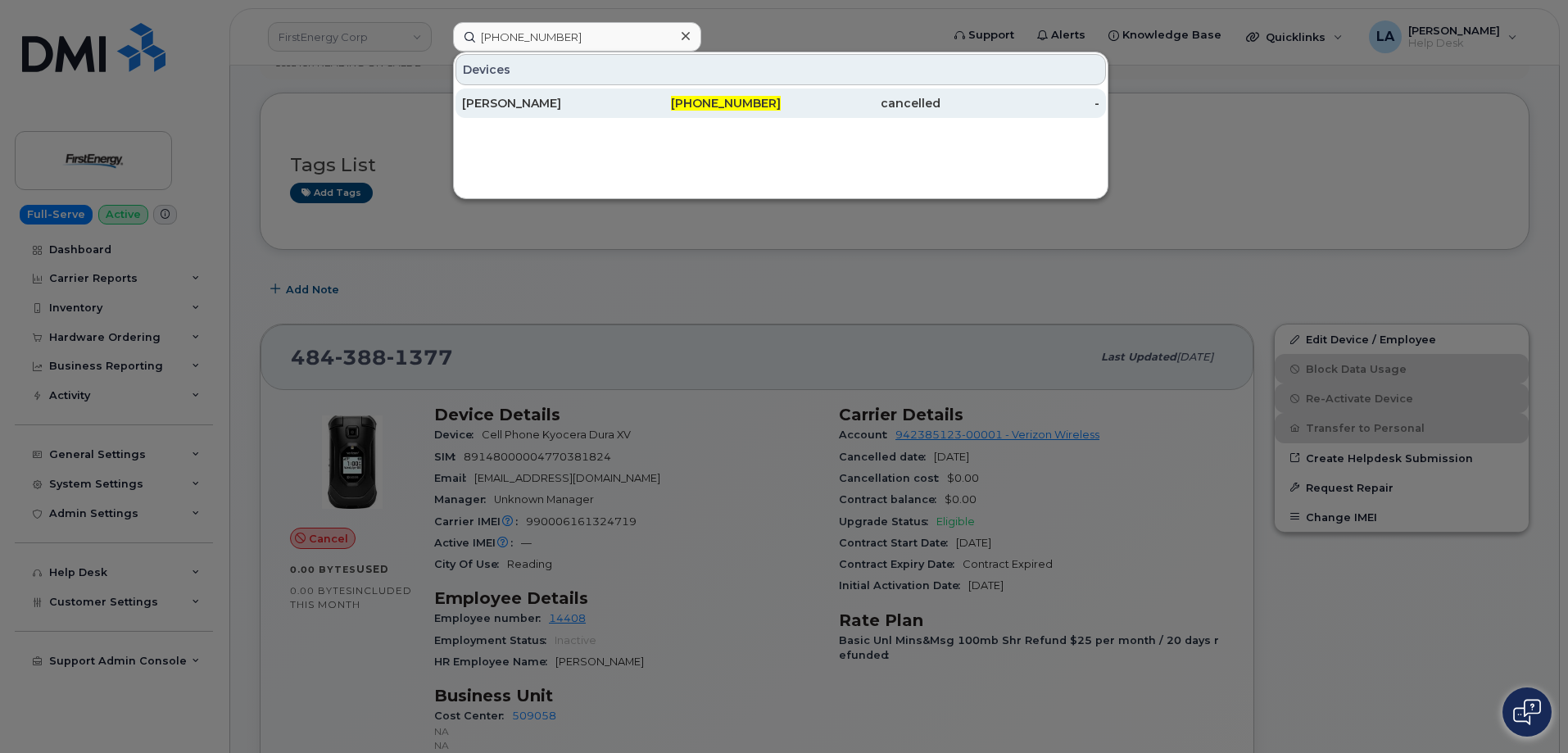
click at [521, 98] on div "[PERSON_NAME]" at bounding box center [542, 103] width 160 height 16
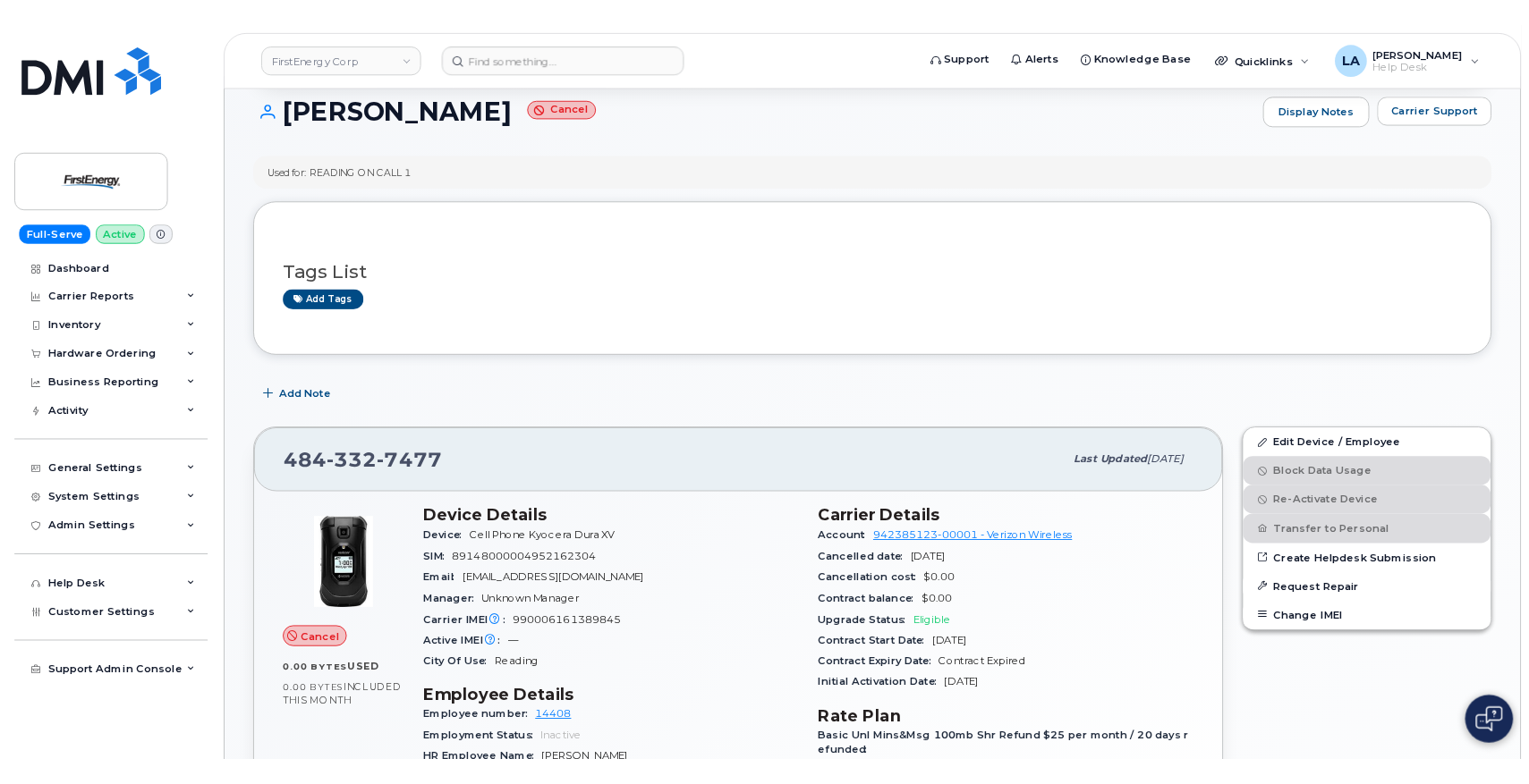
scroll to position [189, 0]
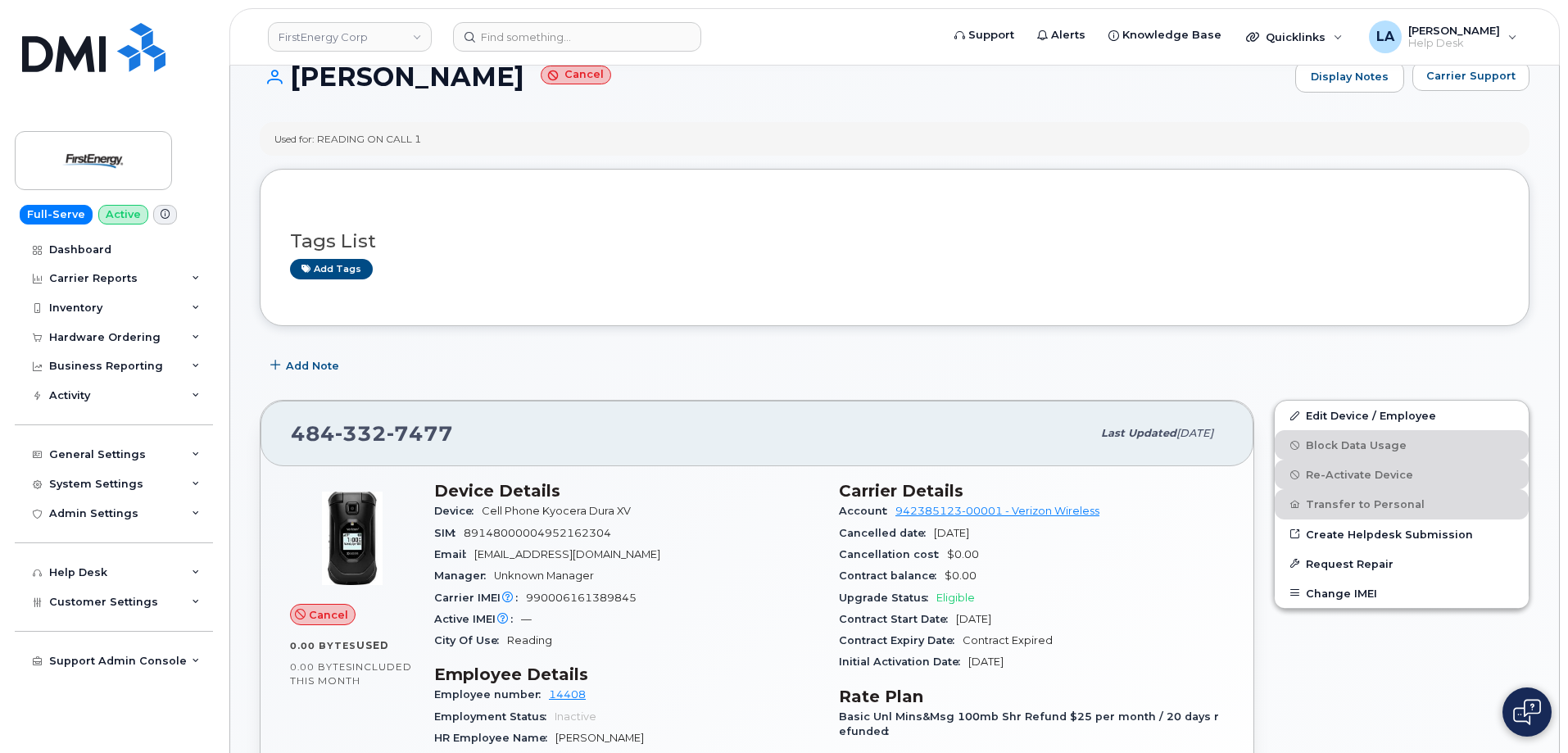
click at [578, 588] on div "Carrier IMEI Carrier IMEI is reported during the last billing cycle or change o…" at bounding box center [626, 597] width 385 height 21
click at [601, 596] on span "990006161389845" at bounding box center [581, 597] width 110 height 12
click at [597, 603] on div "Carrier IMEI Carrier IMEI is reported during the last billing cycle or change o…" at bounding box center [626, 597] width 385 height 21
click at [595, 593] on span "990006161389845" at bounding box center [581, 597] width 110 height 12
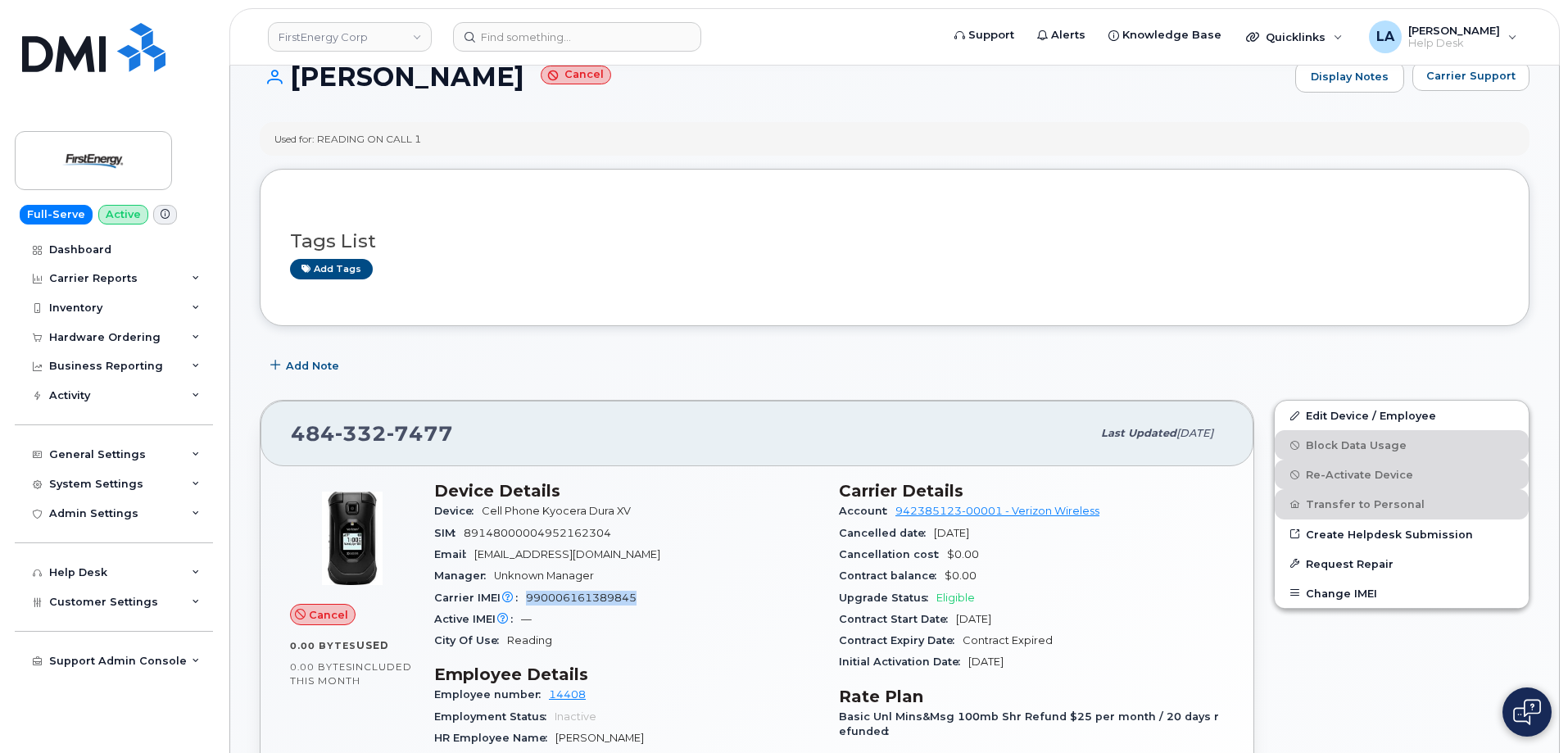
click at [595, 593] on span "990006161389845" at bounding box center [581, 597] width 110 height 12
copy span "990006161389845"
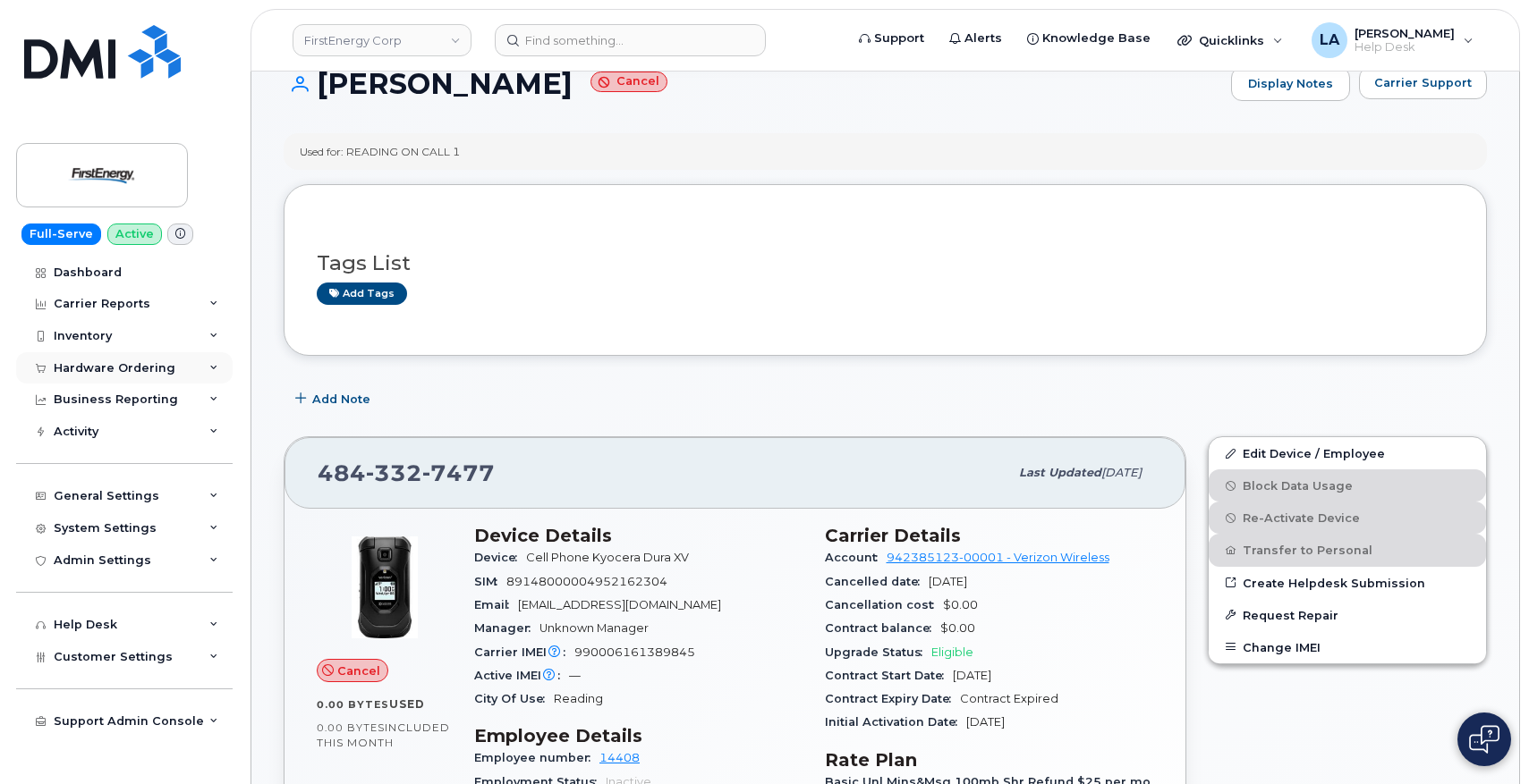
click at [178, 365] on div "Hardware Ordering" at bounding box center [124, 368] width 217 height 32
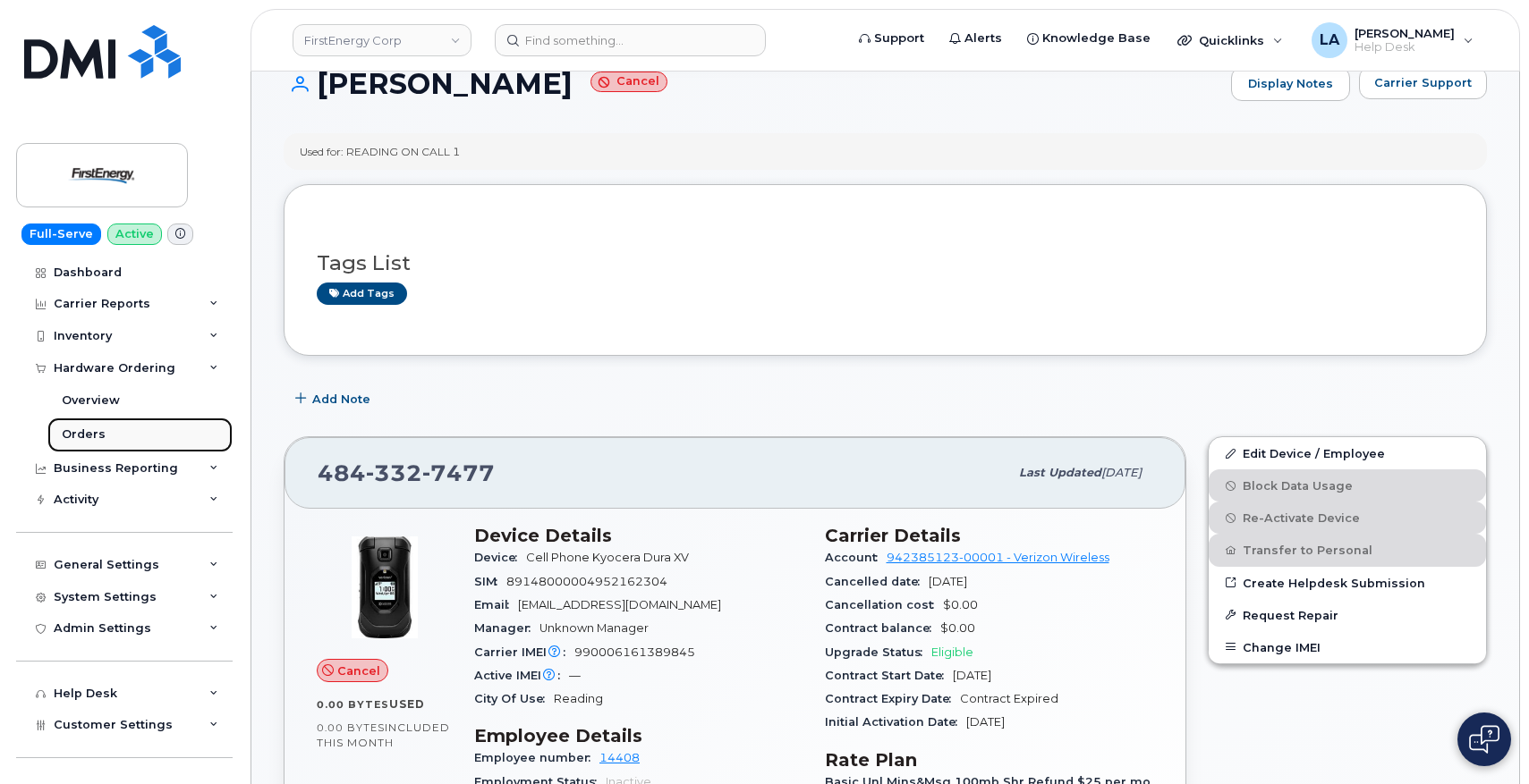
click at [92, 429] on div "Orders" at bounding box center [84, 435] width 44 height 16
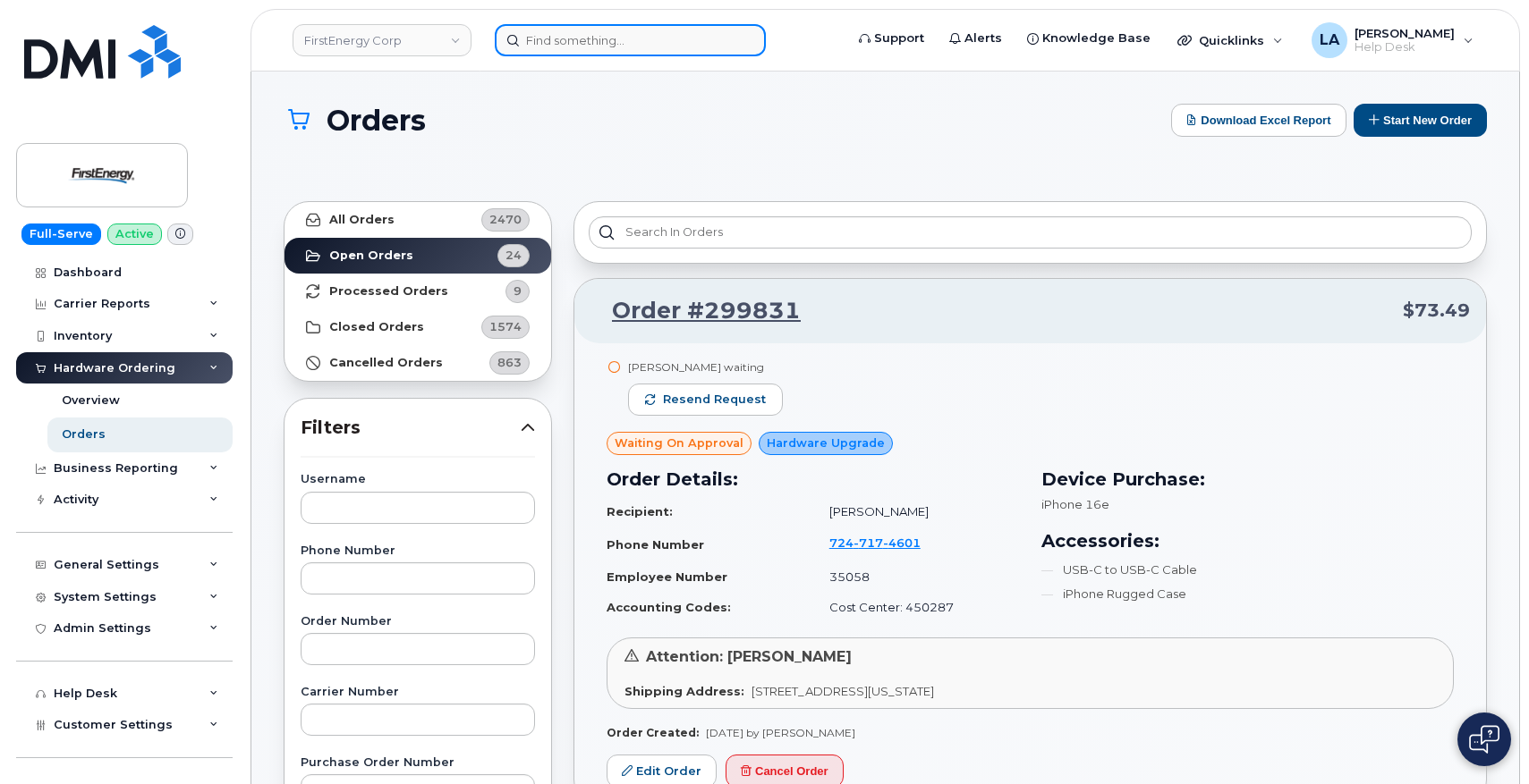
click at [632, 28] on input at bounding box center [630, 40] width 271 height 32
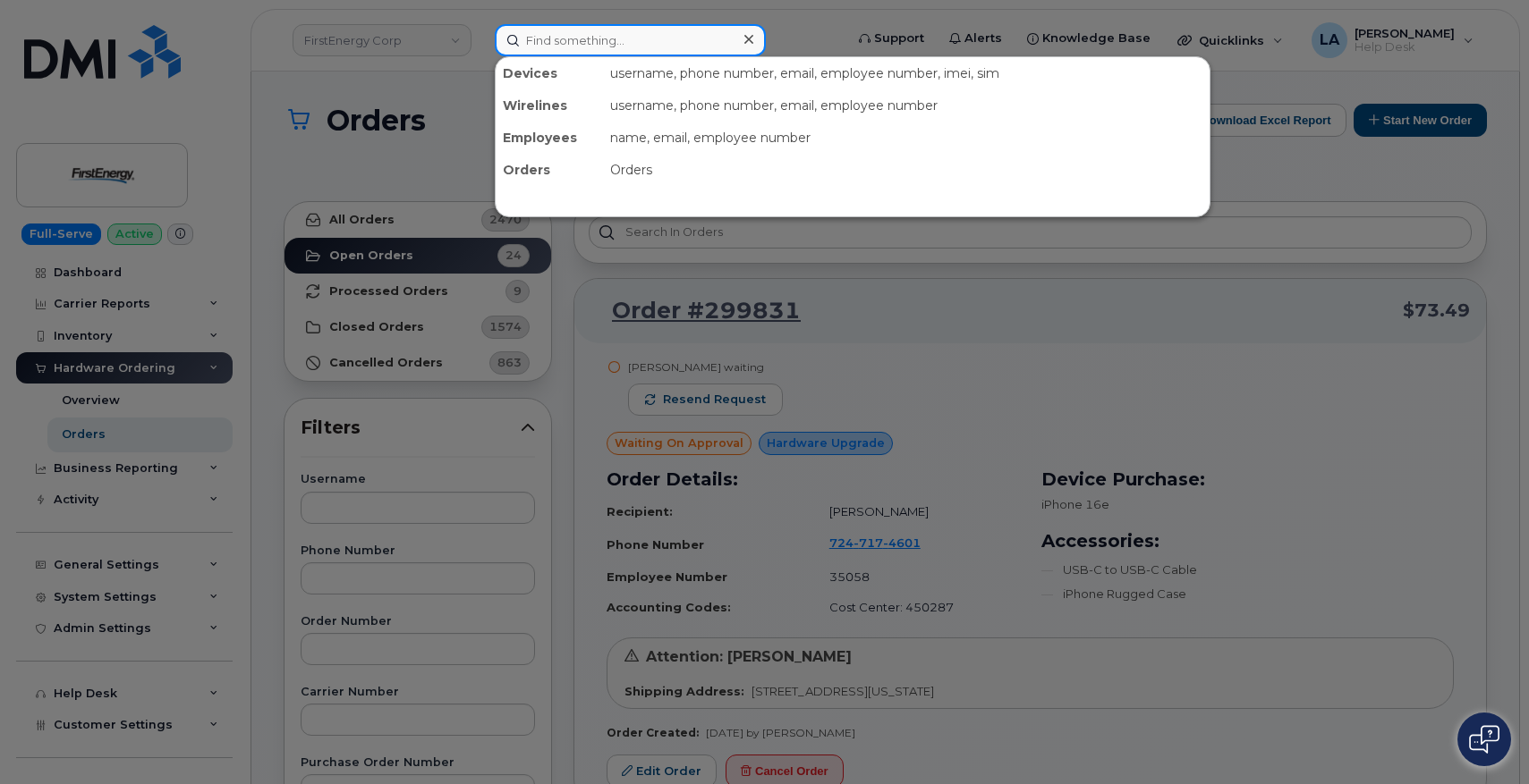
paste input "484-513-6370"
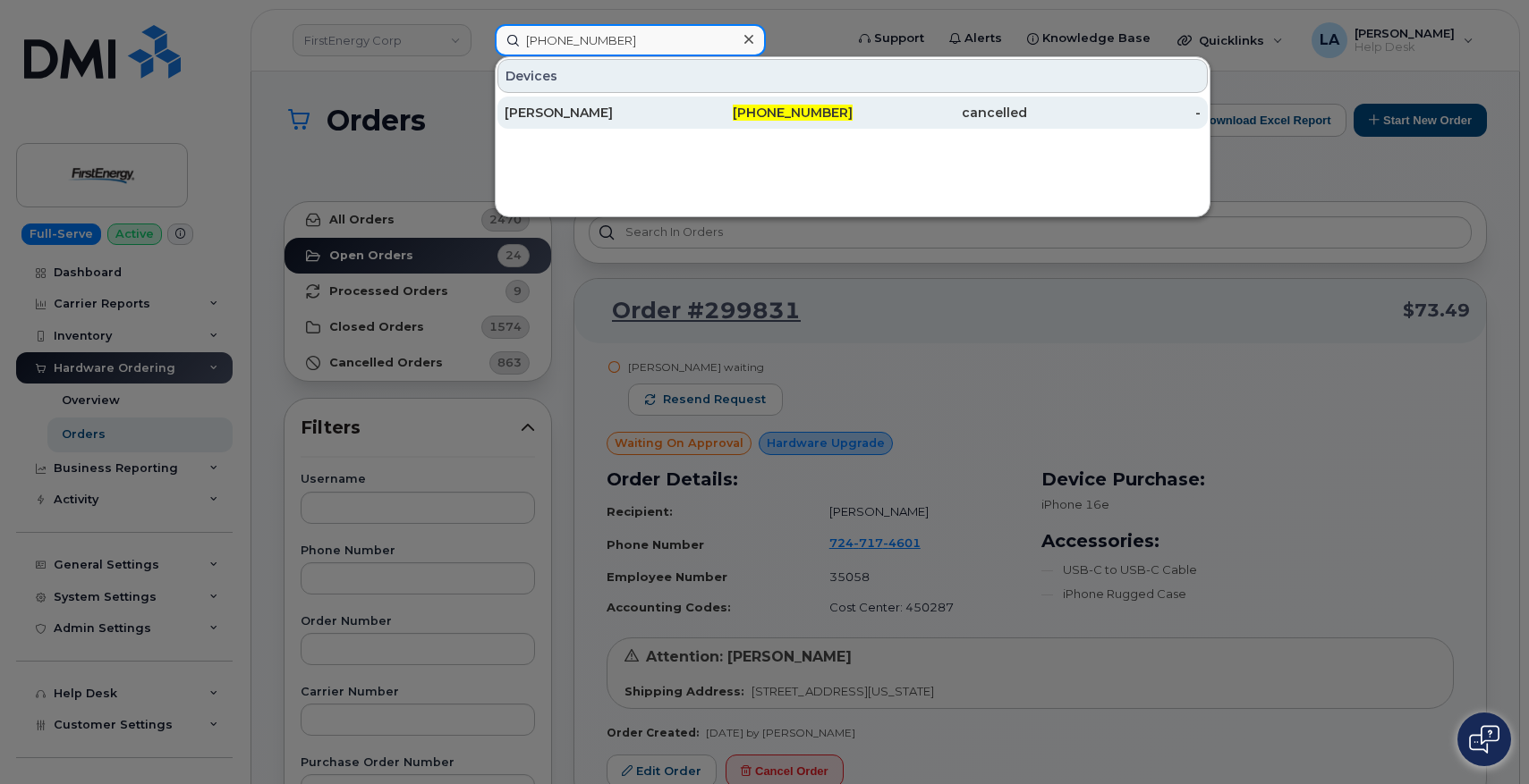
type input "484-513-6370"
click at [545, 120] on div "Brian E Lowe" at bounding box center [591, 112] width 174 height 18
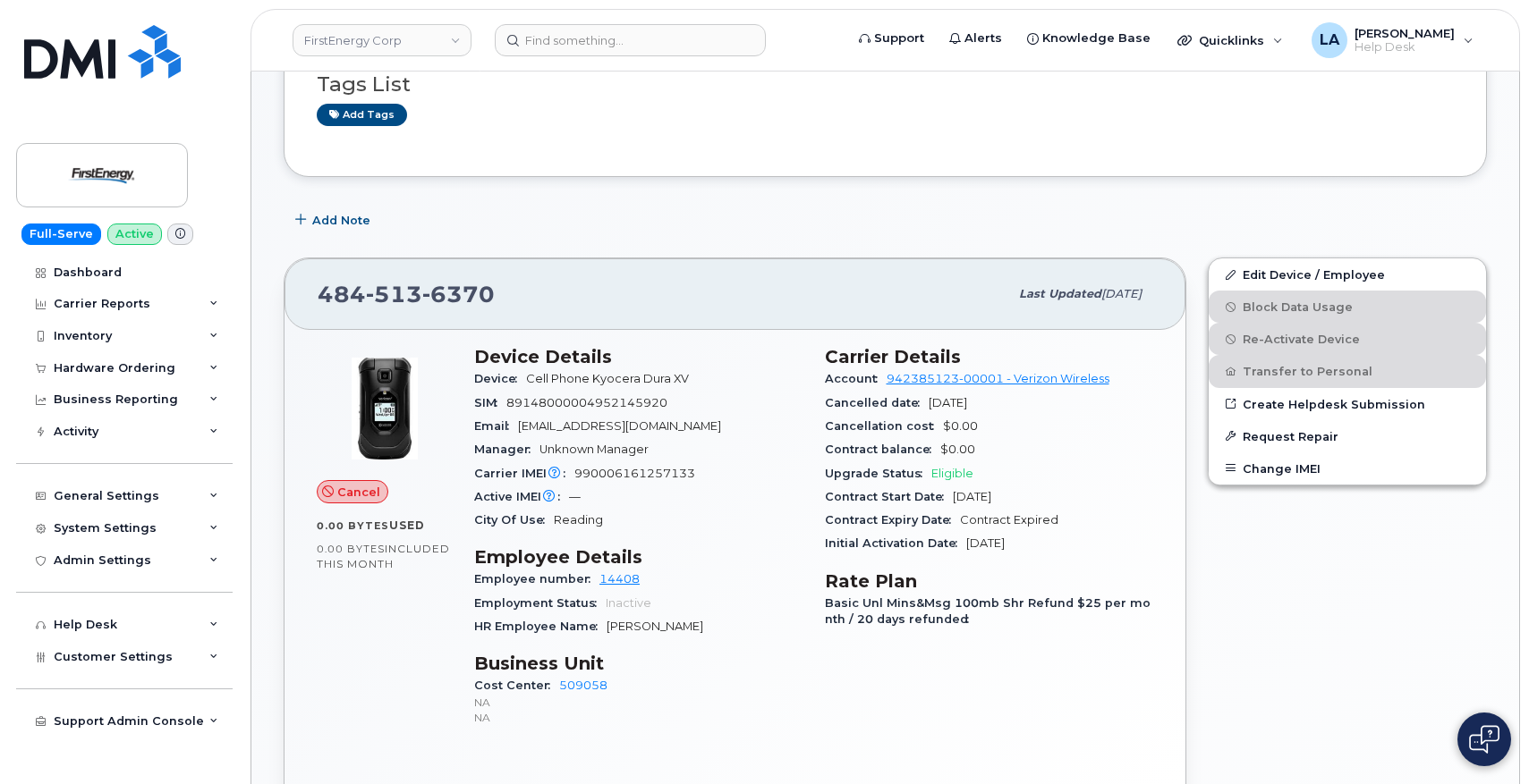
scroll to position [375, 0]
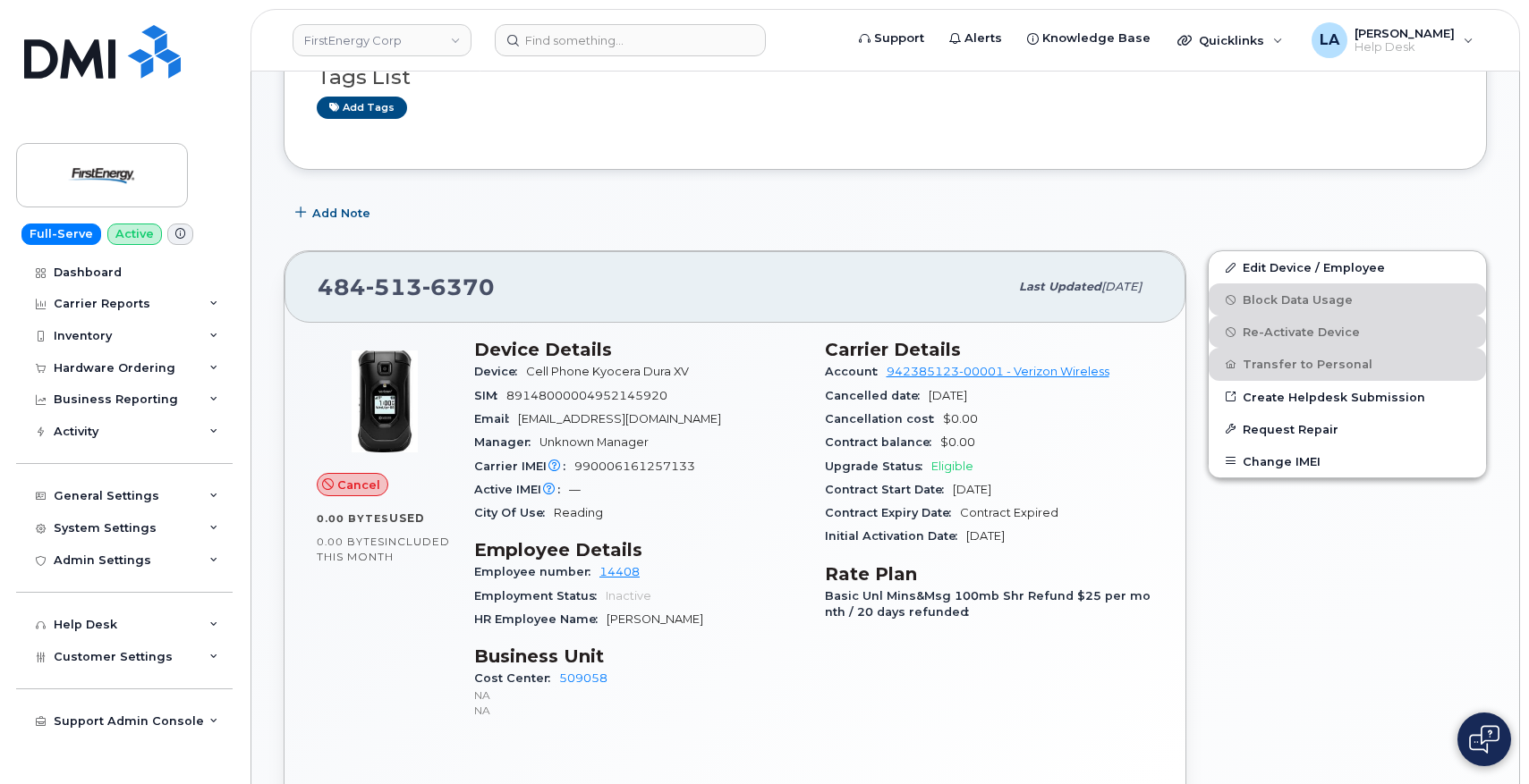
click at [628, 464] on span "990006161257133" at bounding box center [634, 466] width 120 height 13
copy span "990006161257133"
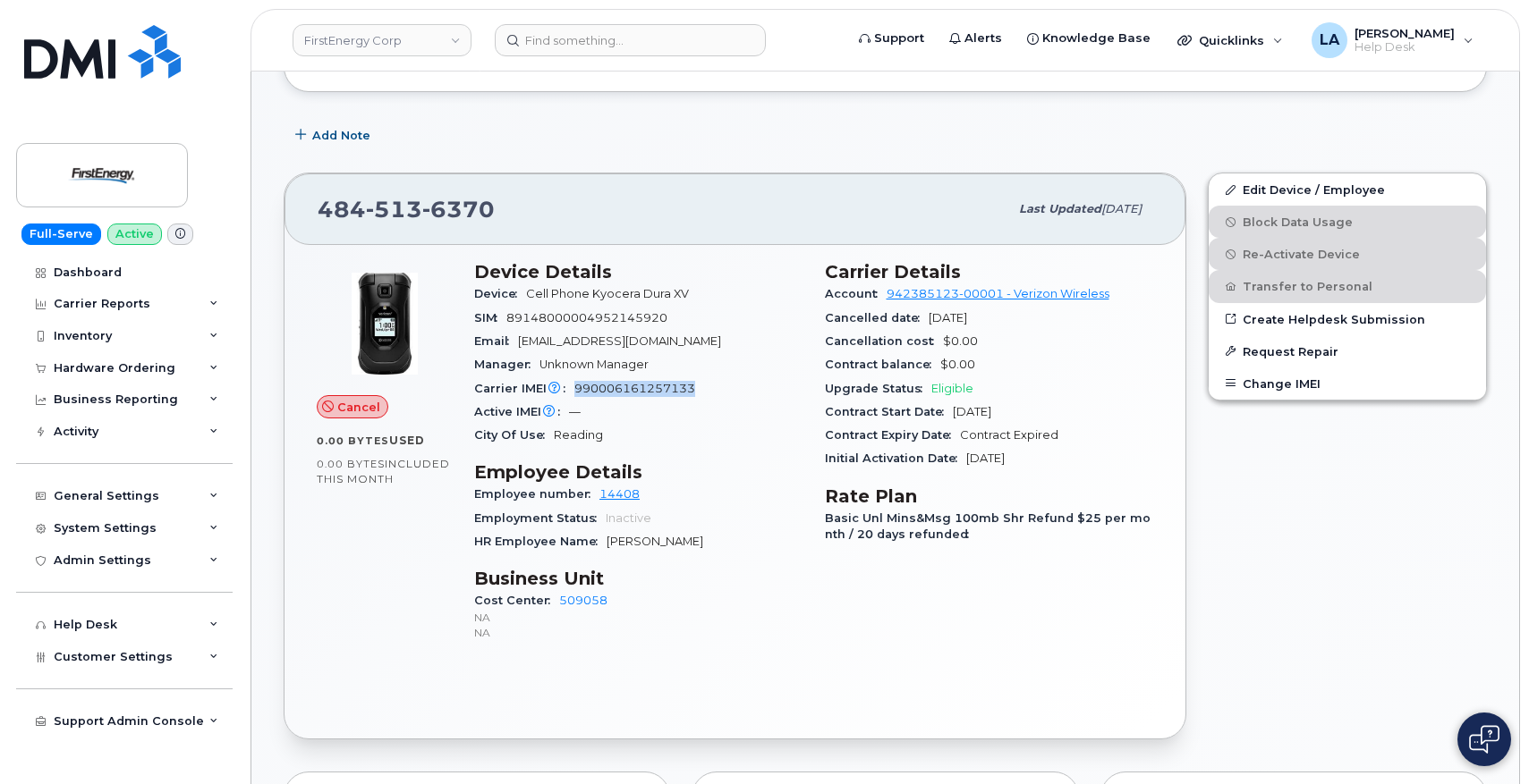
scroll to position [561, 0]
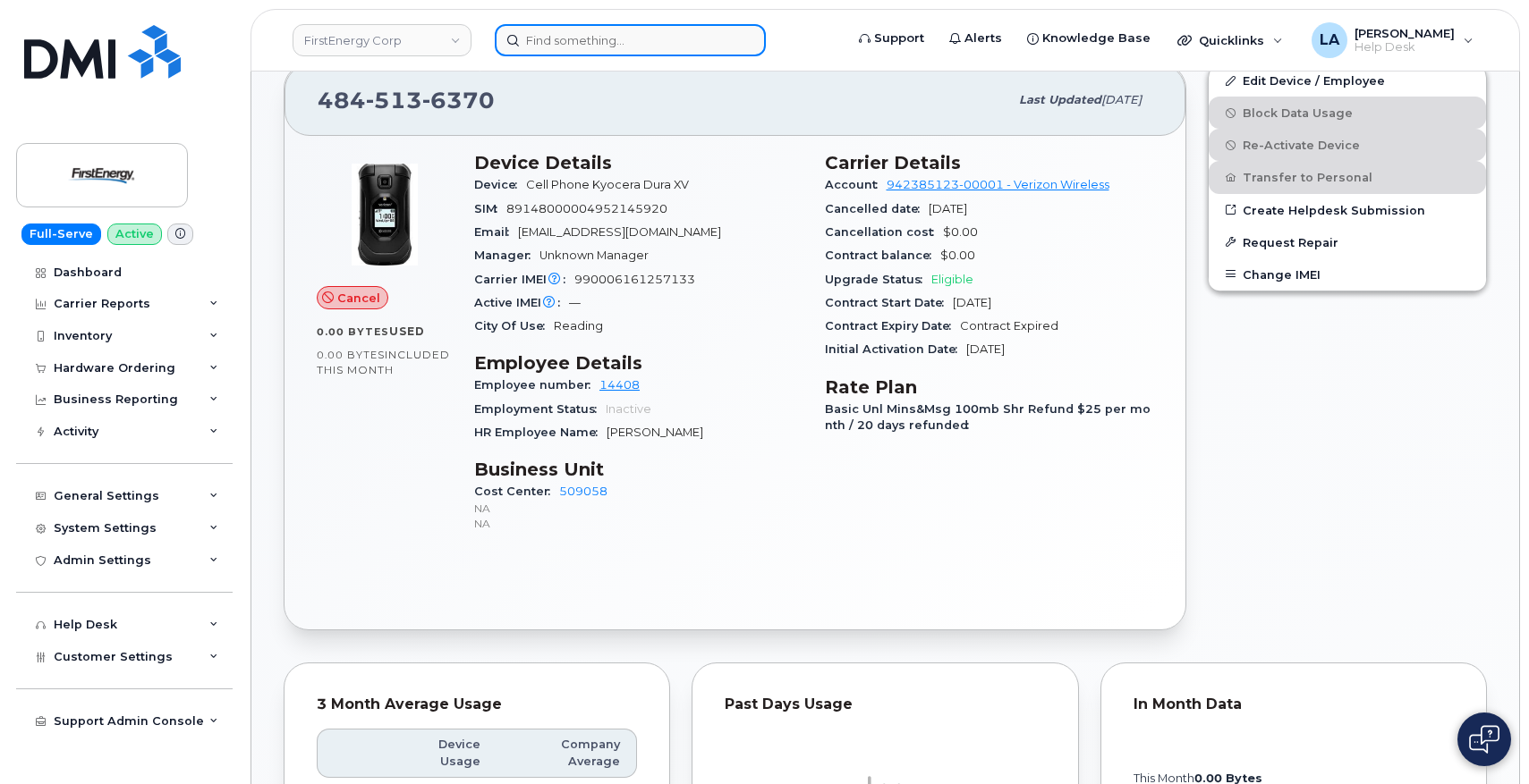
click at [680, 39] on input at bounding box center [630, 40] width 271 height 32
paste input "299010"
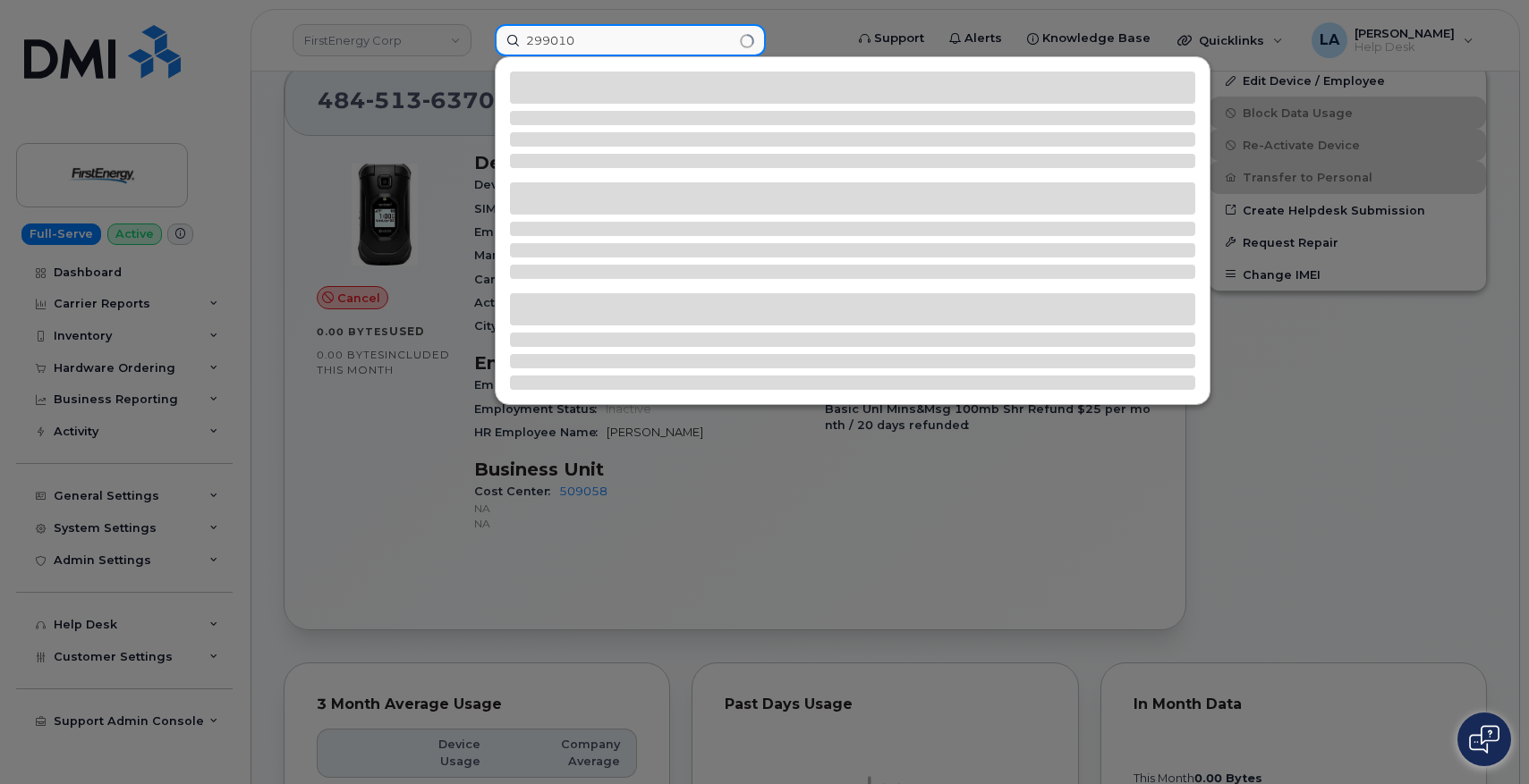
type input "299010"
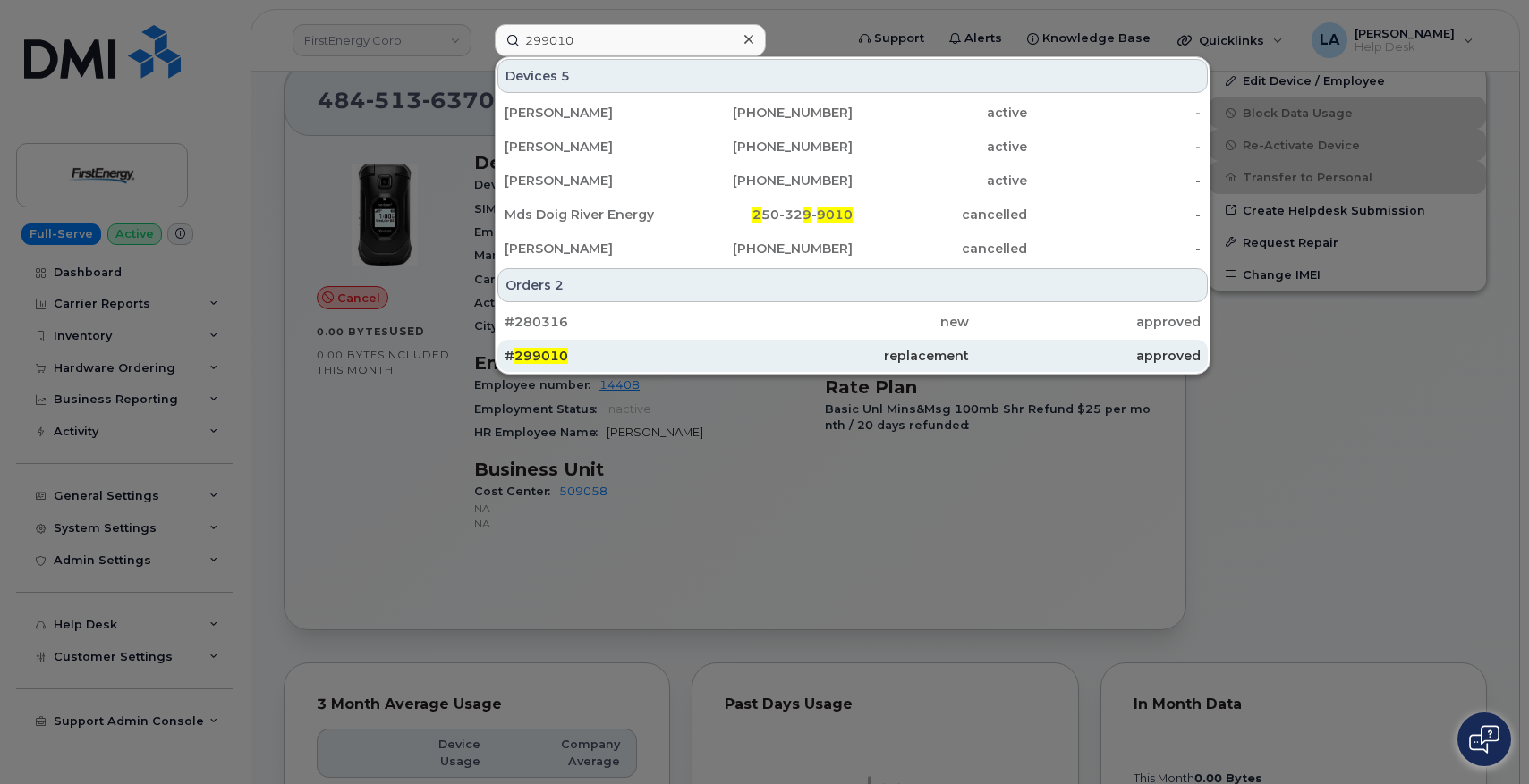
click at [544, 356] on span "299010" at bounding box center [542, 356] width 54 height 16
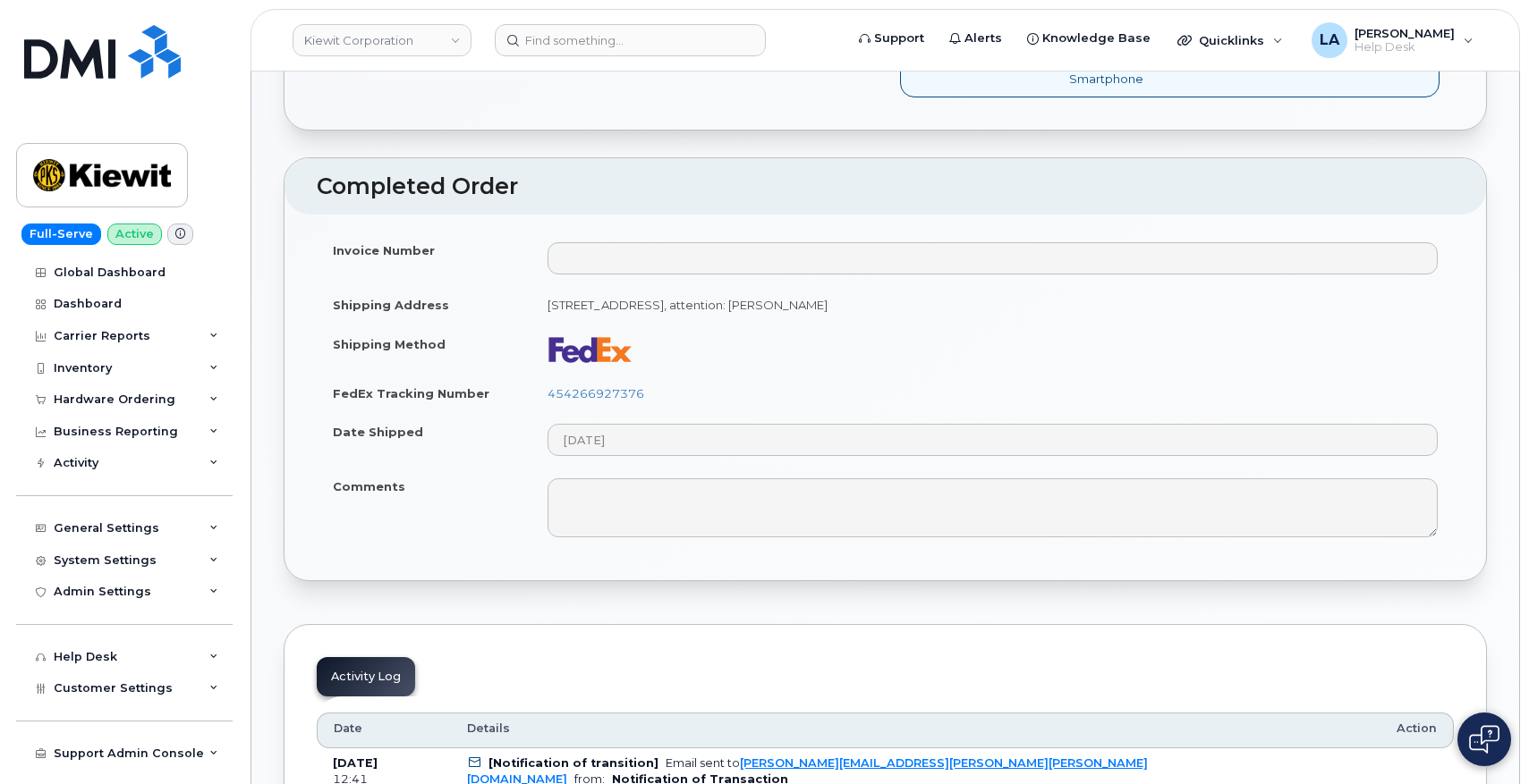
scroll to position [782, 0]
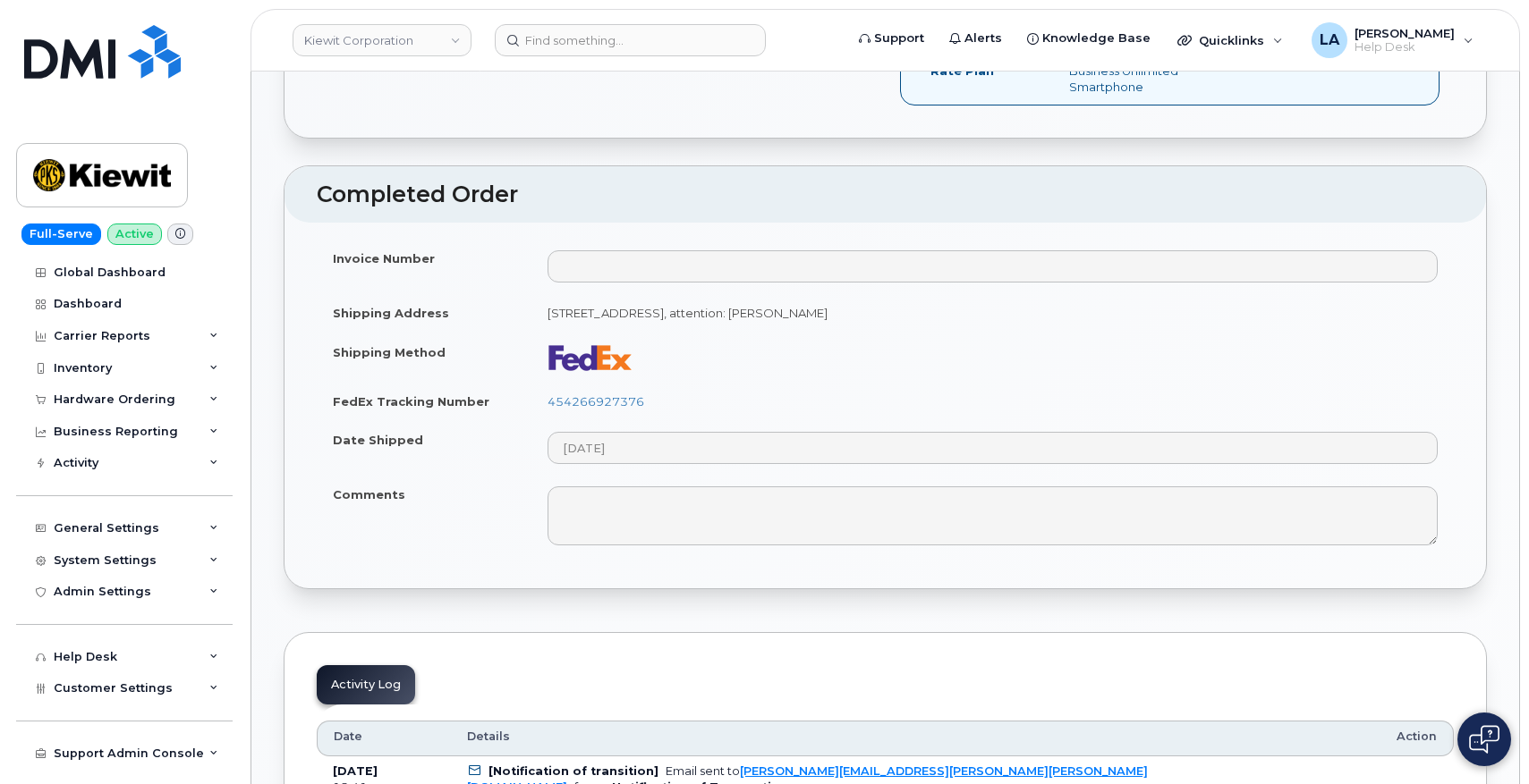
drag, startPoint x: 1149, startPoint y: 304, endPoint x: 1021, endPoint y: 305, distance: 128.0
click at [1021, 305] on td "2543 Glade Mill Ct FUQUAY VARINA NC 27526-3526 UNITED STATES, attention: Rachel…" at bounding box center [992, 313] width 923 height 40
copy td "Rachel Mickschl"
click at [581, 401] on link "454266927376" at bounding box center [595, 401] width 97 height 14
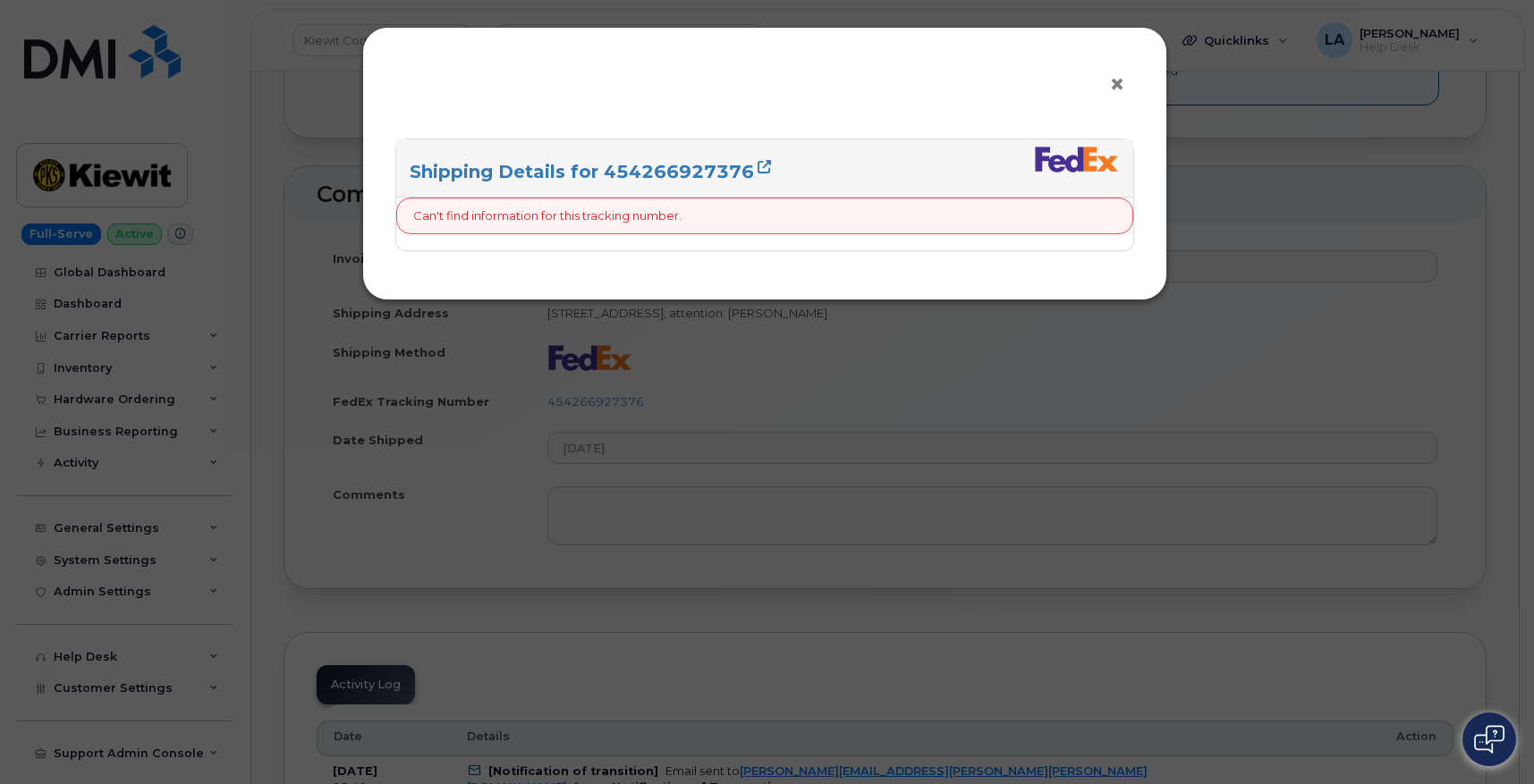
click at [1114, 77] on span "×" at bounding box center [1118, 84] width 16 height 33
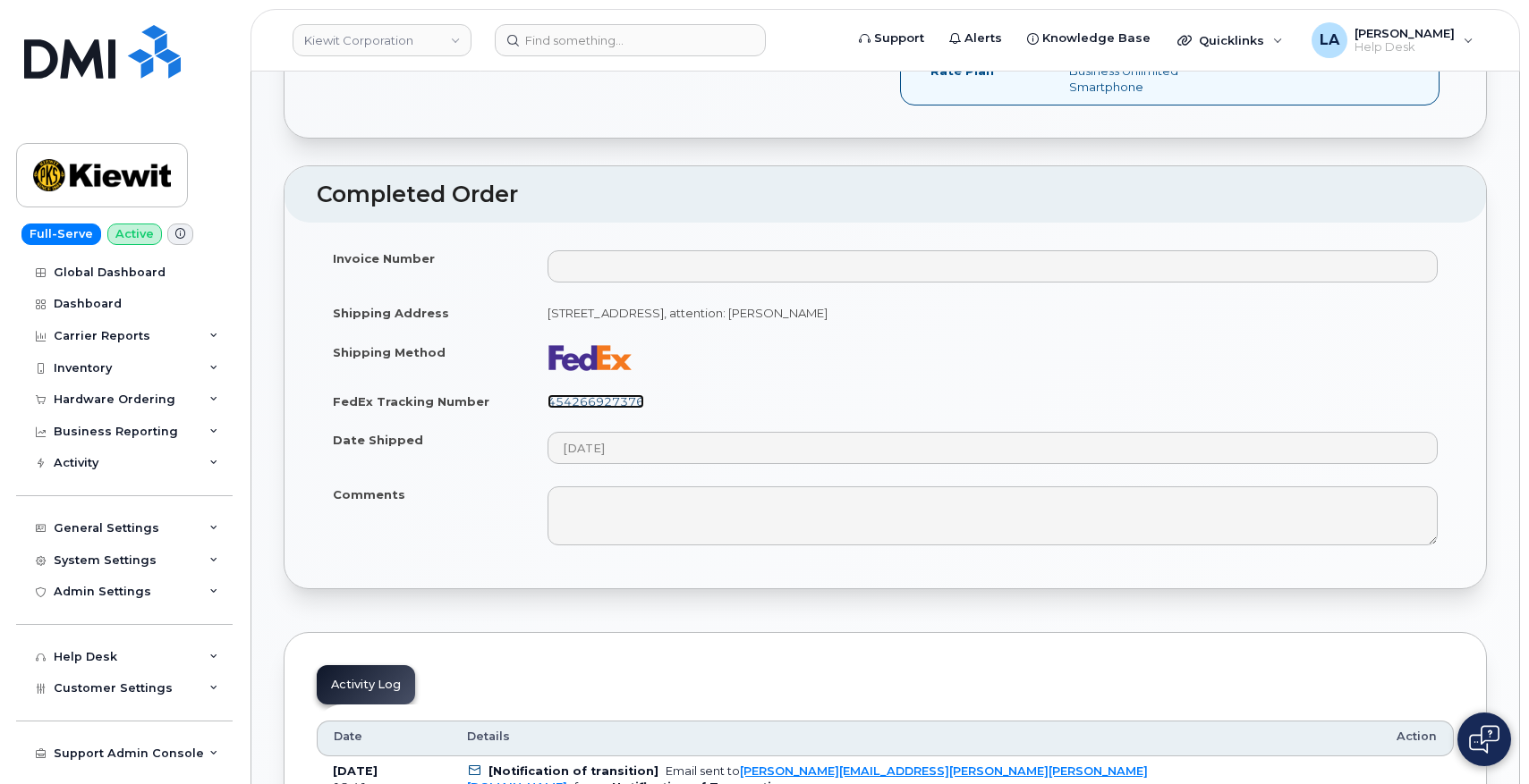
drag, startPoint x: 583, startPoint y: 392, endPoint x: 581, endPoint y: 407, distance: 15.1
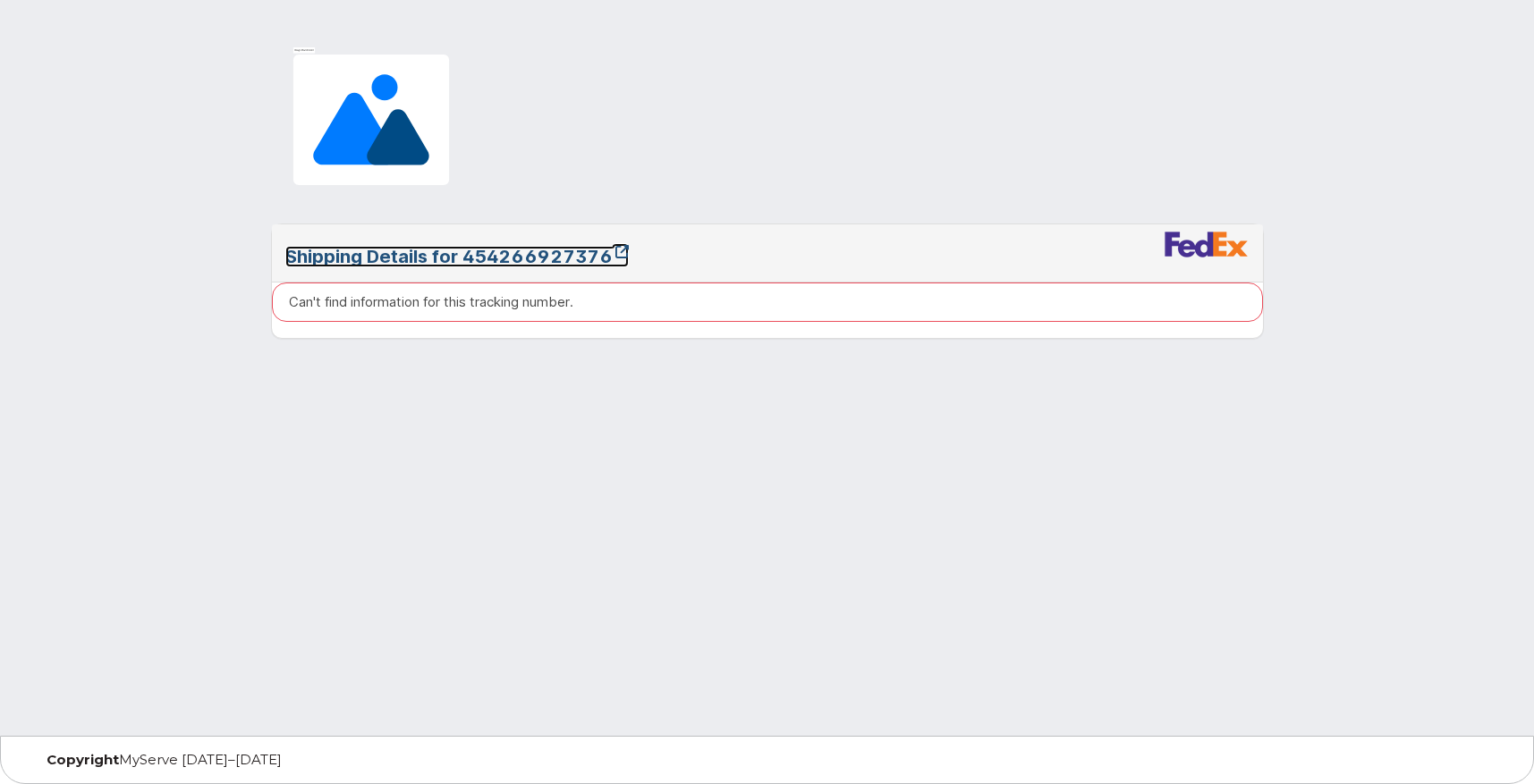
click at [542, 250] on link "Shipping Details for 454266927376" at bounding box center [457, 257] width 343 height 22
